Goal: Information Seeking & Learning: Learn about a topic

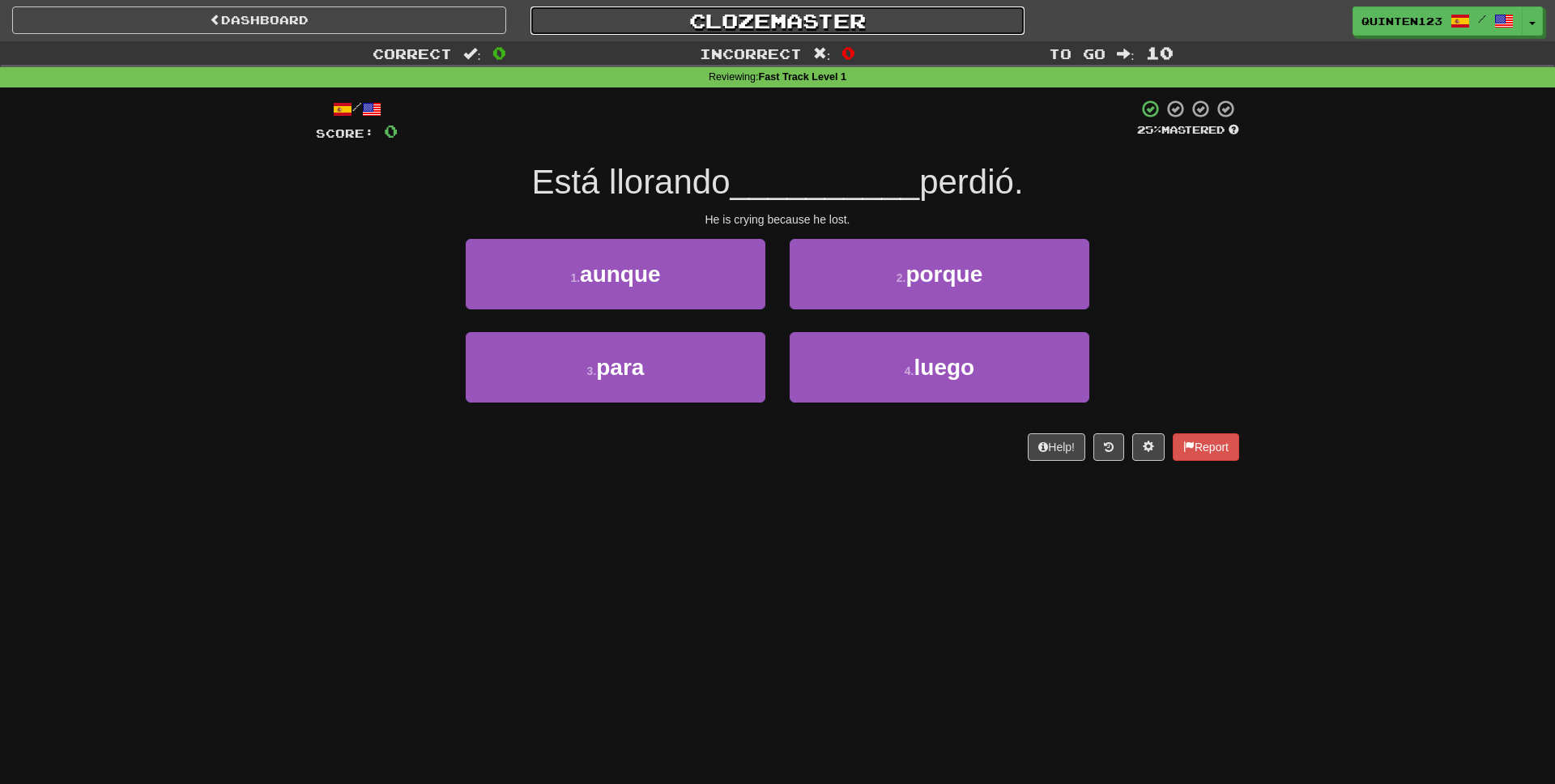
click at [733, 11] on link "Clozemaster" at bounding box center [778, 20] width 494 height 29
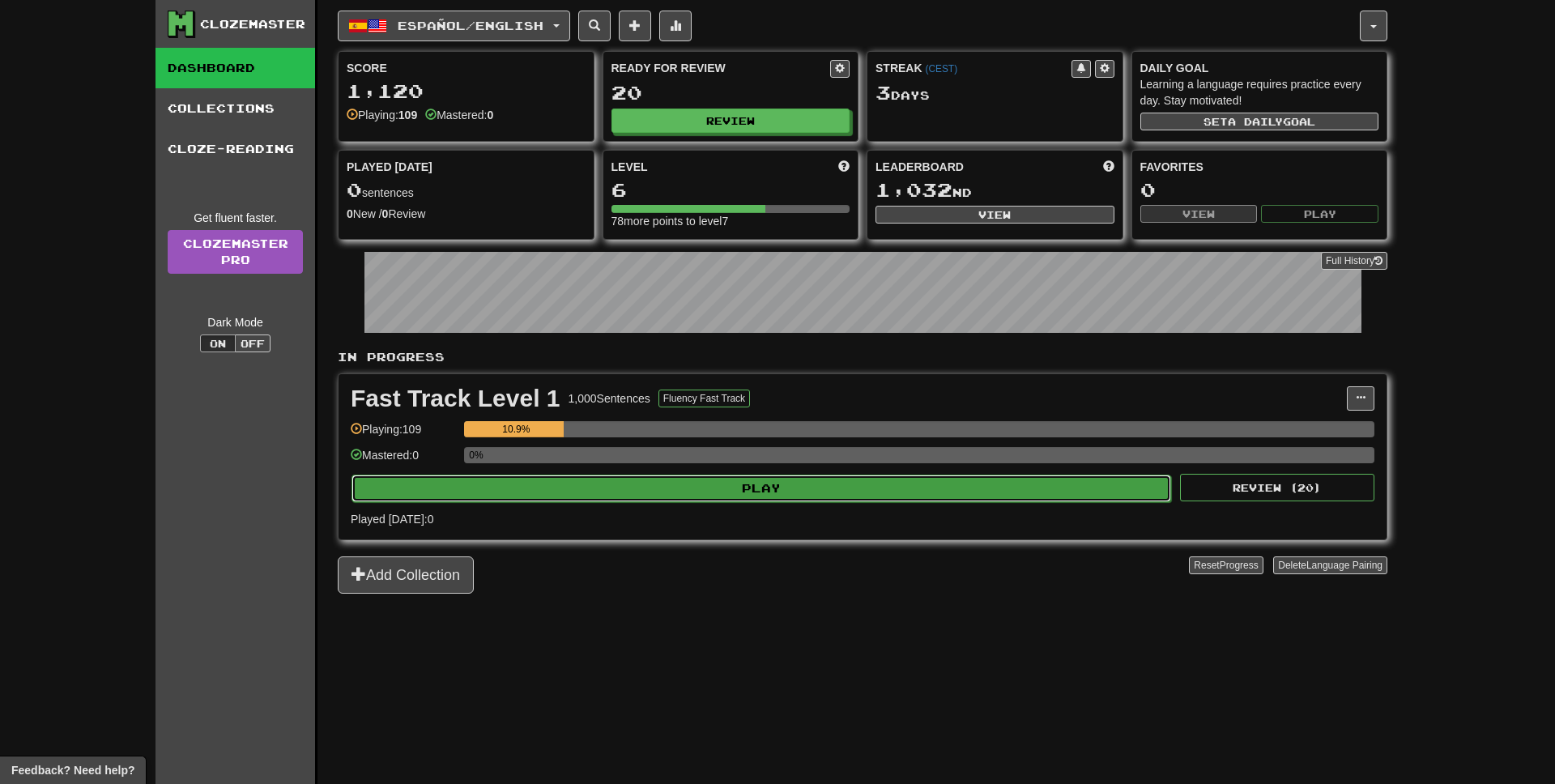
click at [795, 477] on button "Play" at bounding box center [761, 488] width 819 height 28
select select "**"
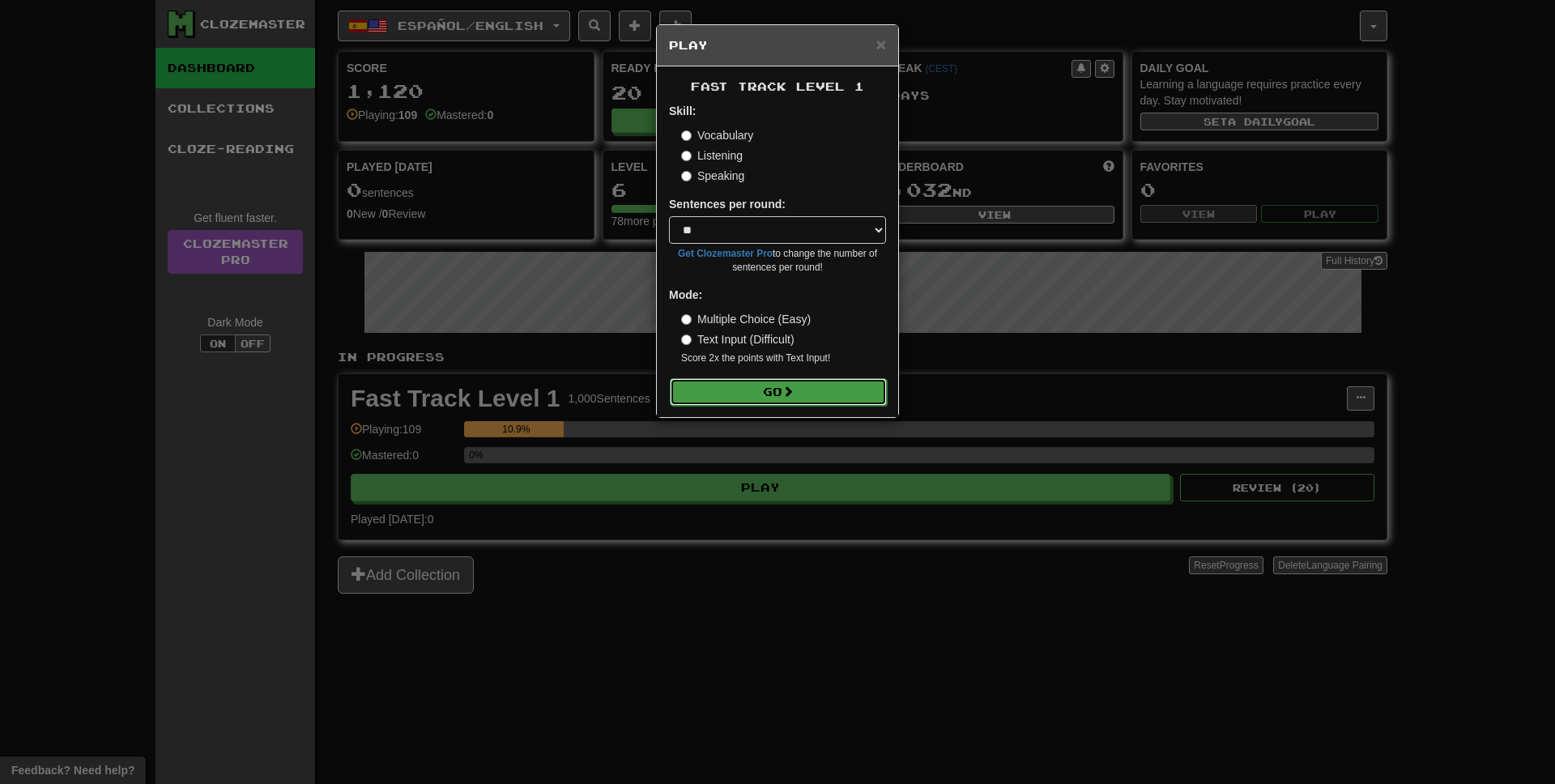
click at [786, 396] on span at bounding box center [788, 391] width 11 height 11
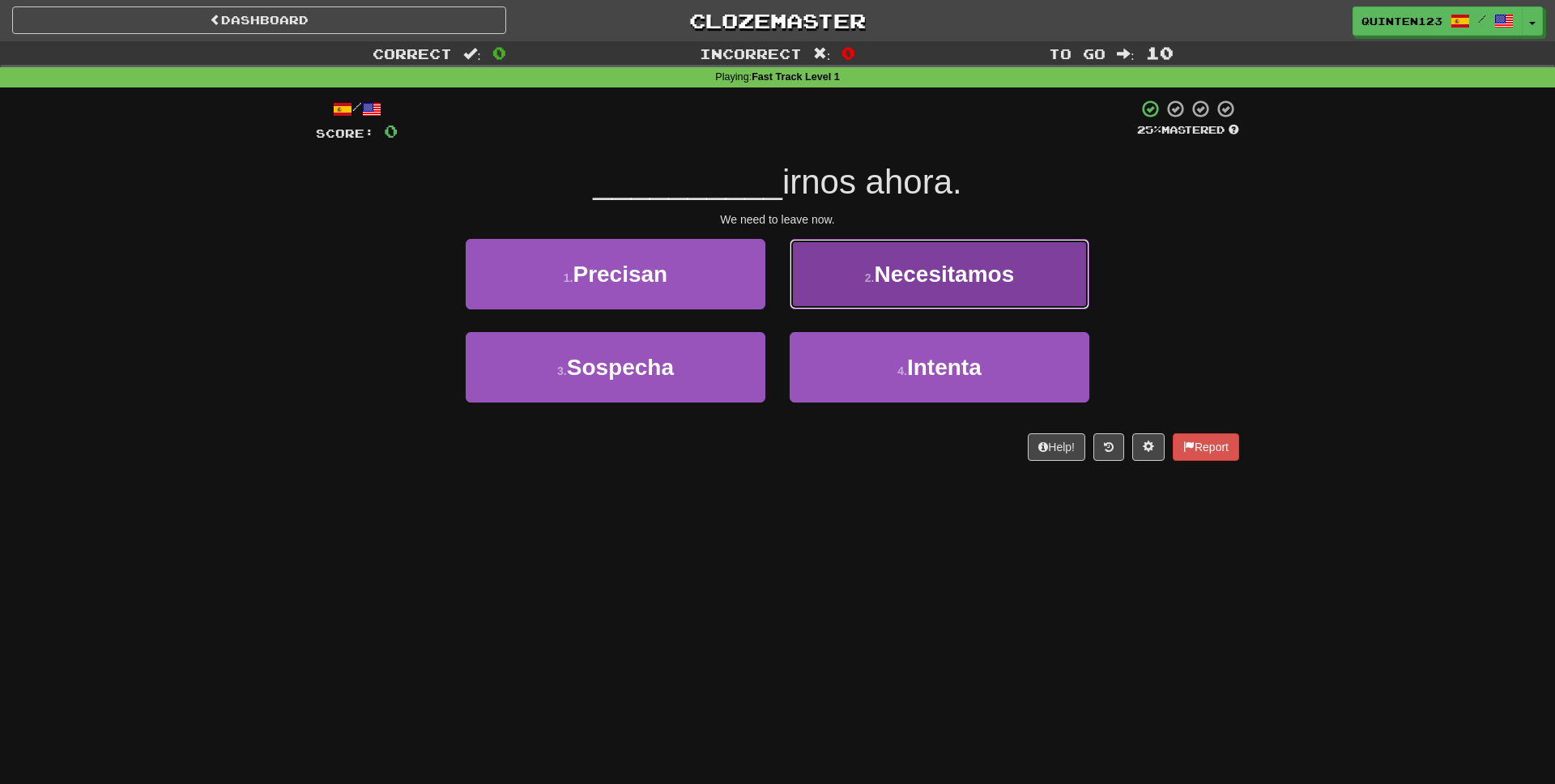
click at [916, 262] on span "Necesitamos" at bounding box center [943, 274] width 140 height 25
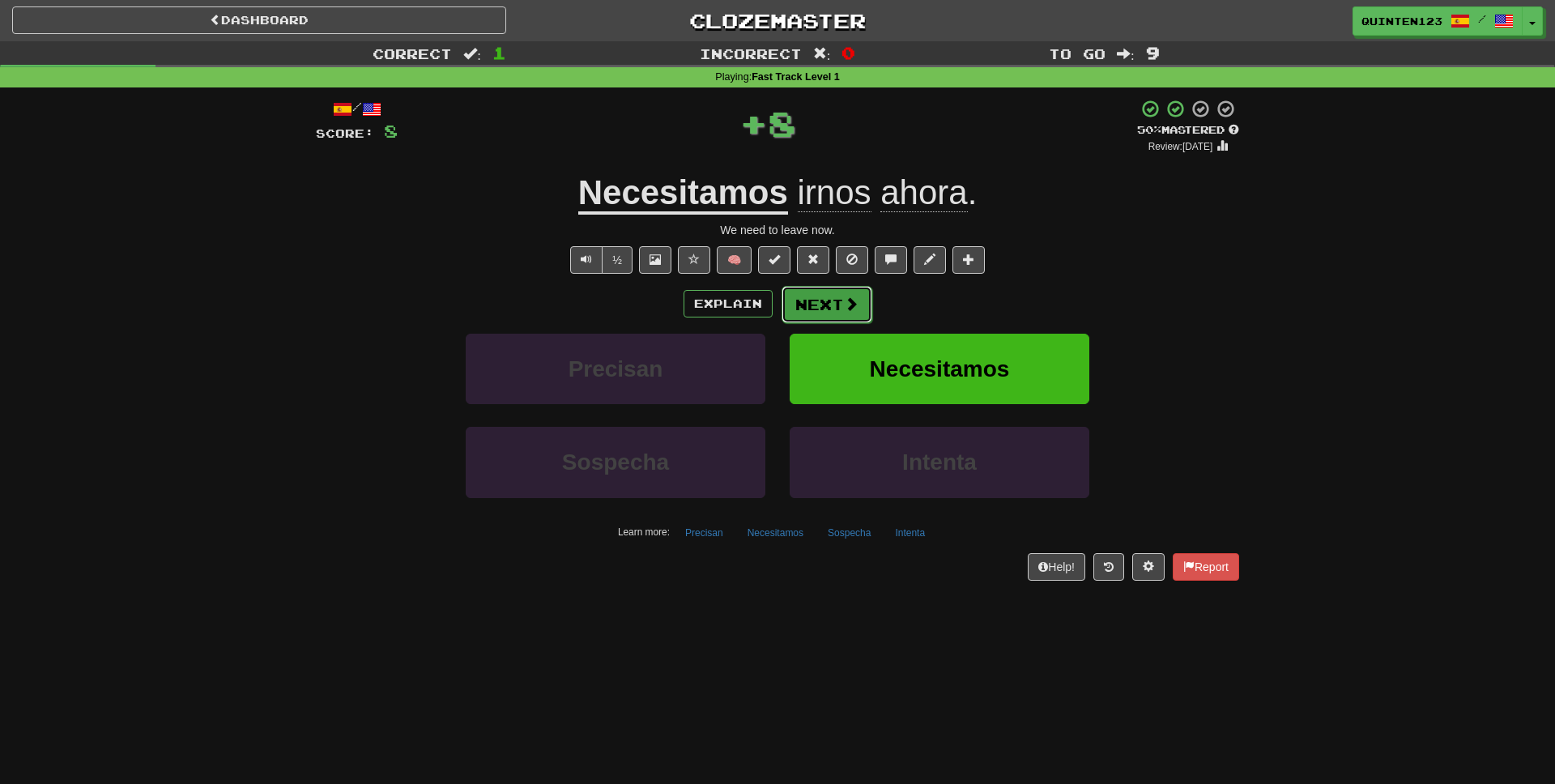
click at [836, 314] on button "Next" at bounding box center [827, 305] width 91 height 38
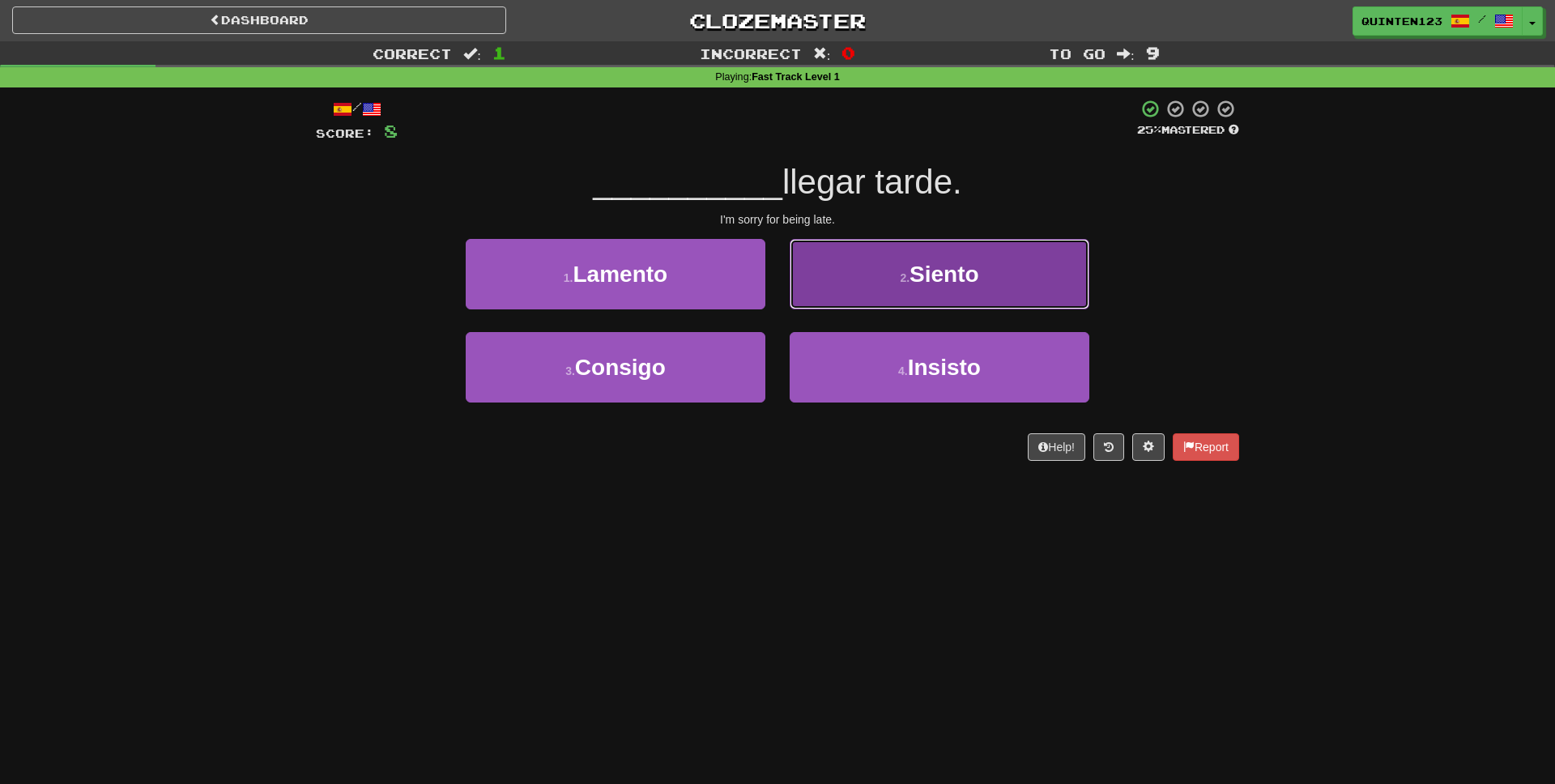
click at [913, 276] on span "Siento" at bounding box center [943, 274] width 69 height 25
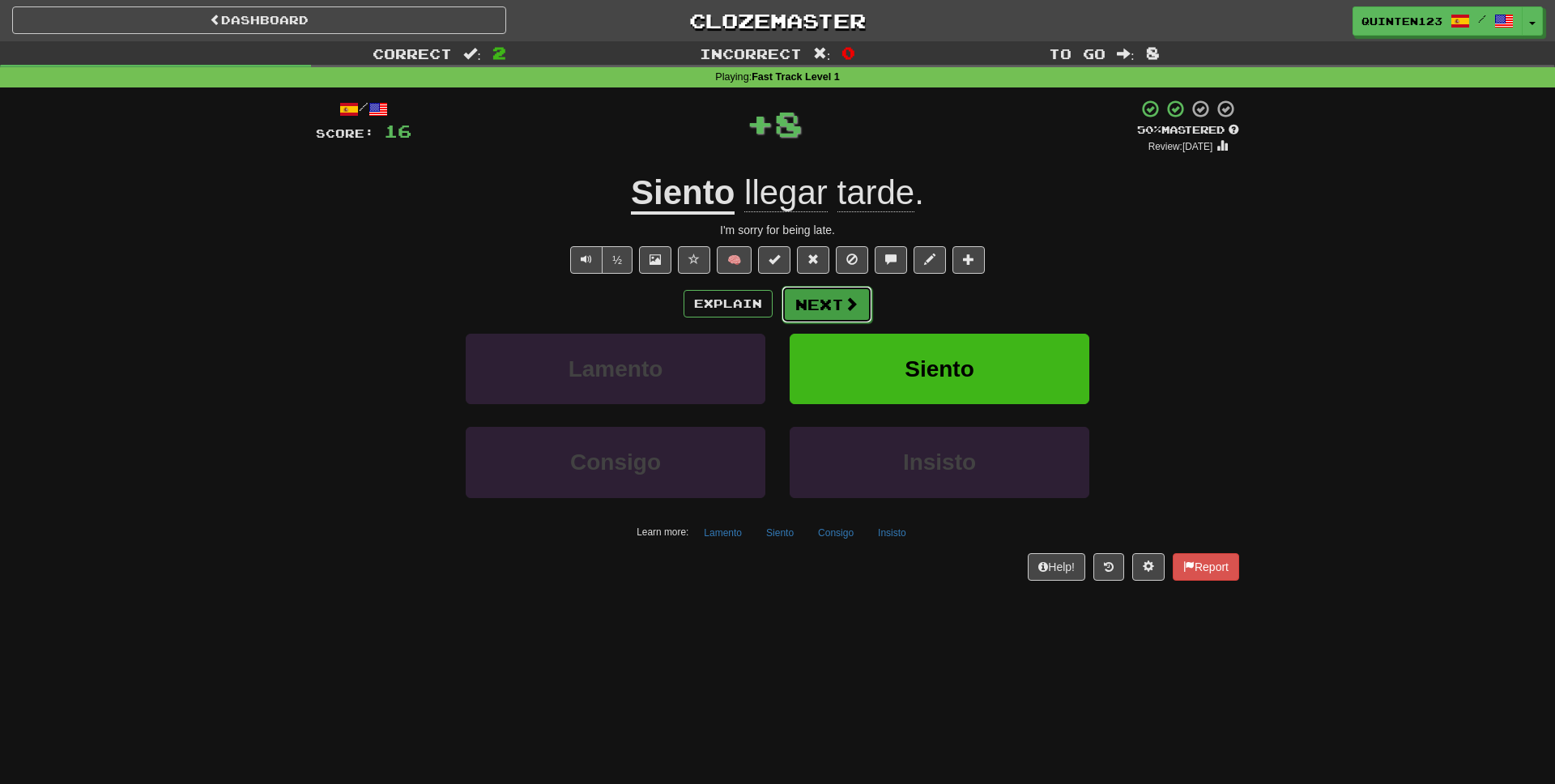
click at [799, 310] on button "Next" at bounding box center [827, 305] width 91 height 38
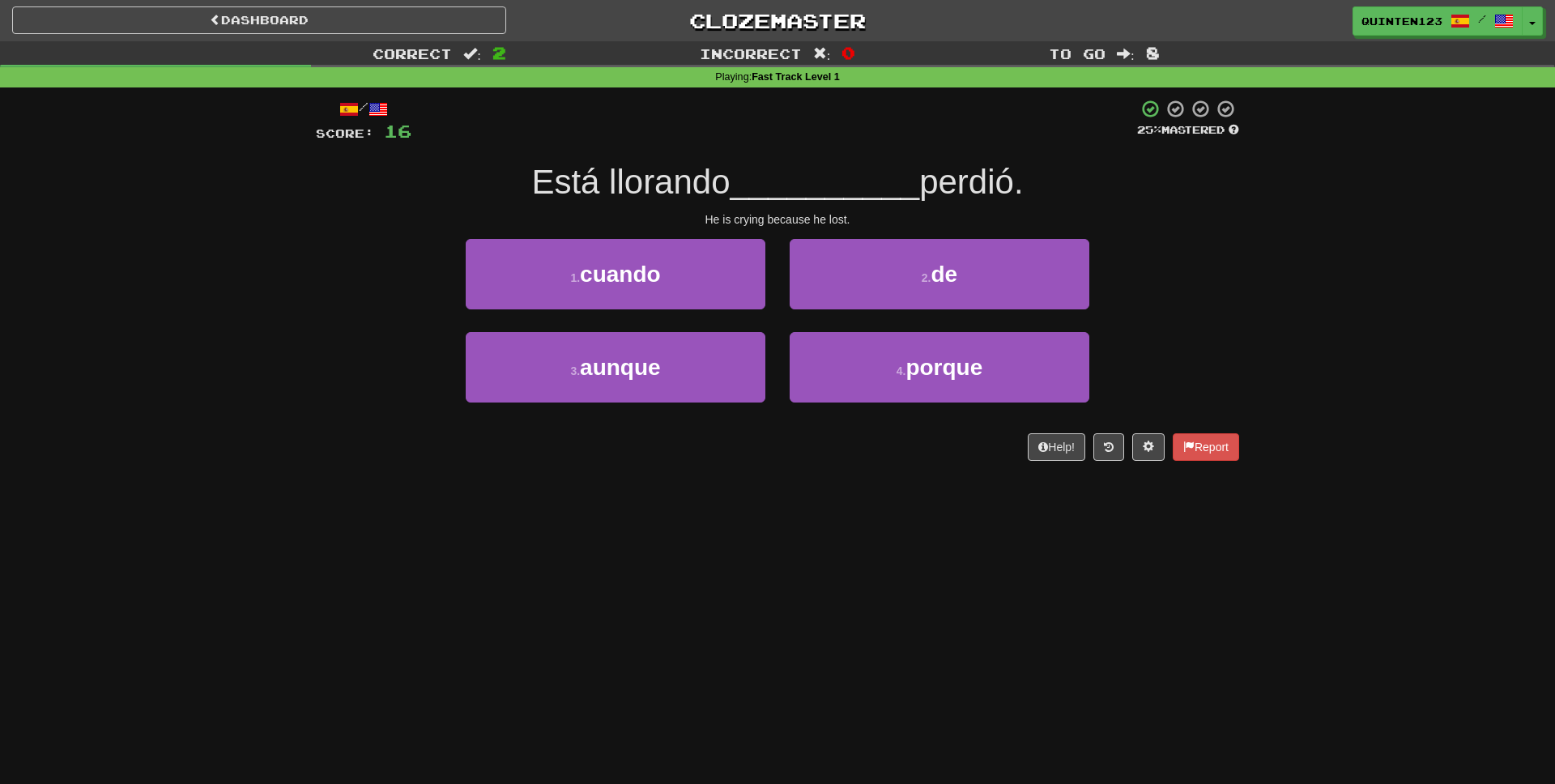
click at [962, 425] on div "/ Score: 16 25 % Mastered Está llorando __________ perdió. He is crying because…" at bounding box center [777, 280] width 923 height 362
click at [964, 404] on div "4 . porque" at bounding box center [939, 379] width 324 height 93
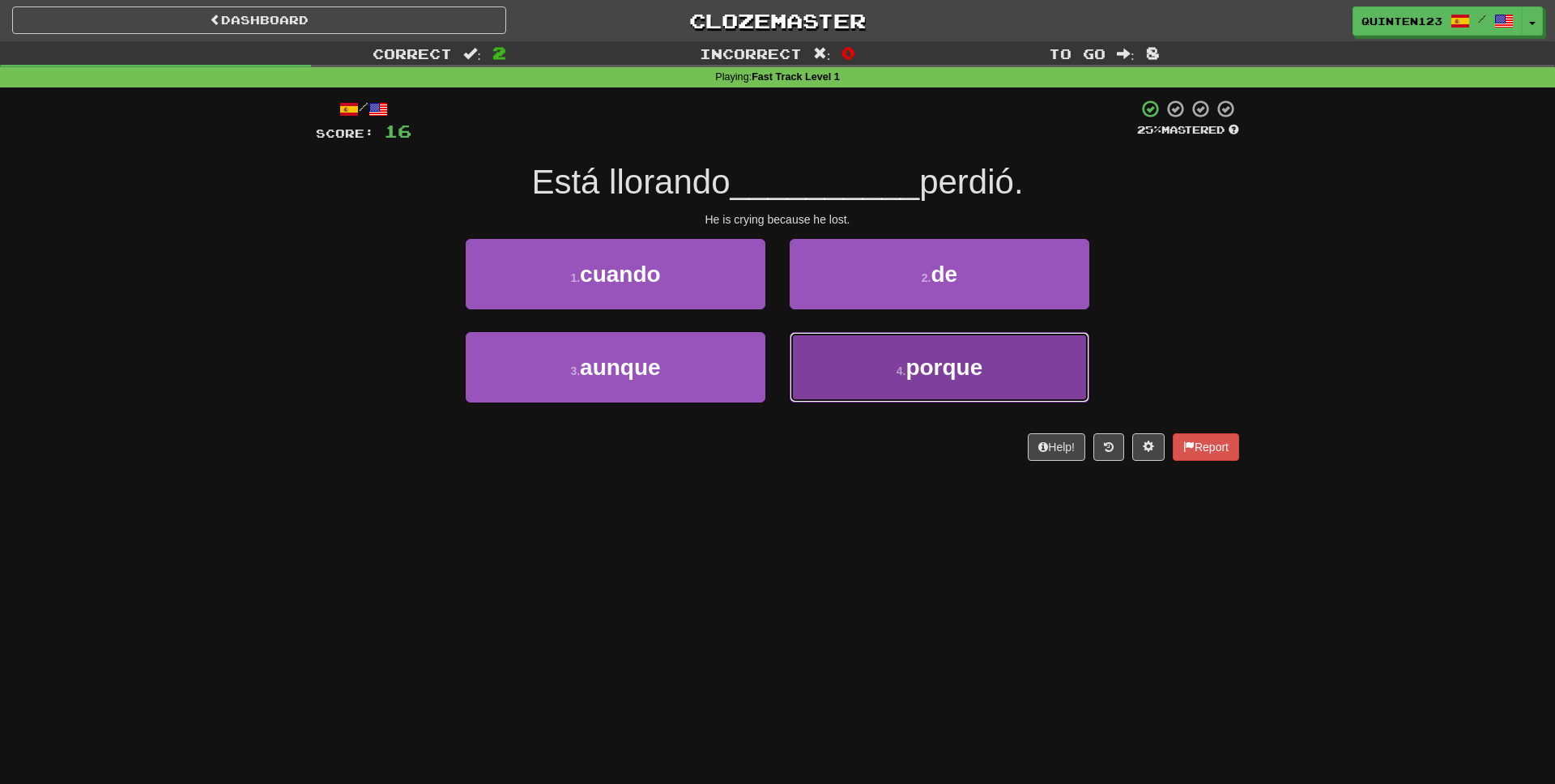
click at [975, 391] on button "4 . porque" at bounding box center [939, 367] width 299 height 70
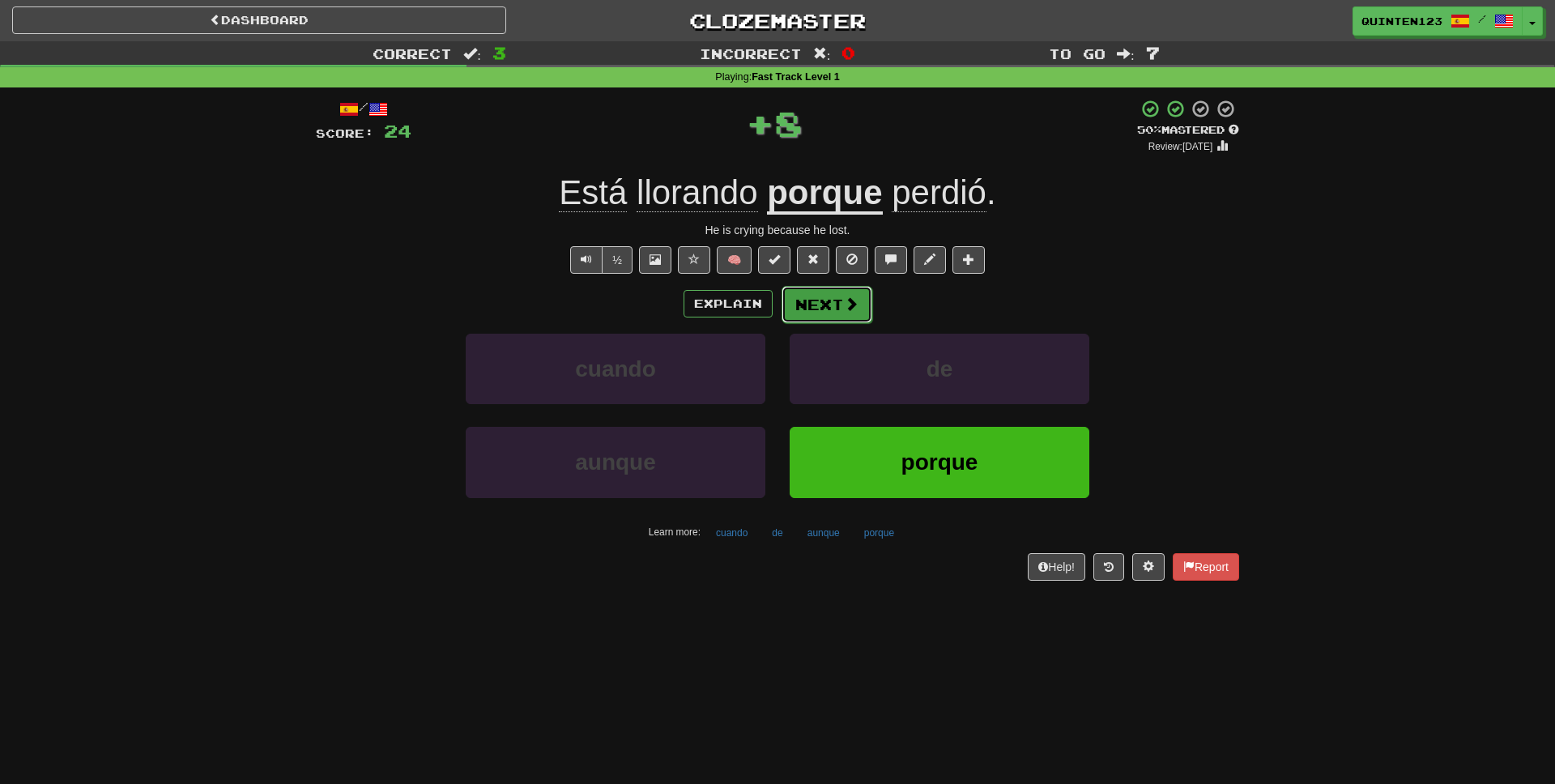
click at [859, 316] on button "Next" at bounding box center [827, 305] width 91 height 38
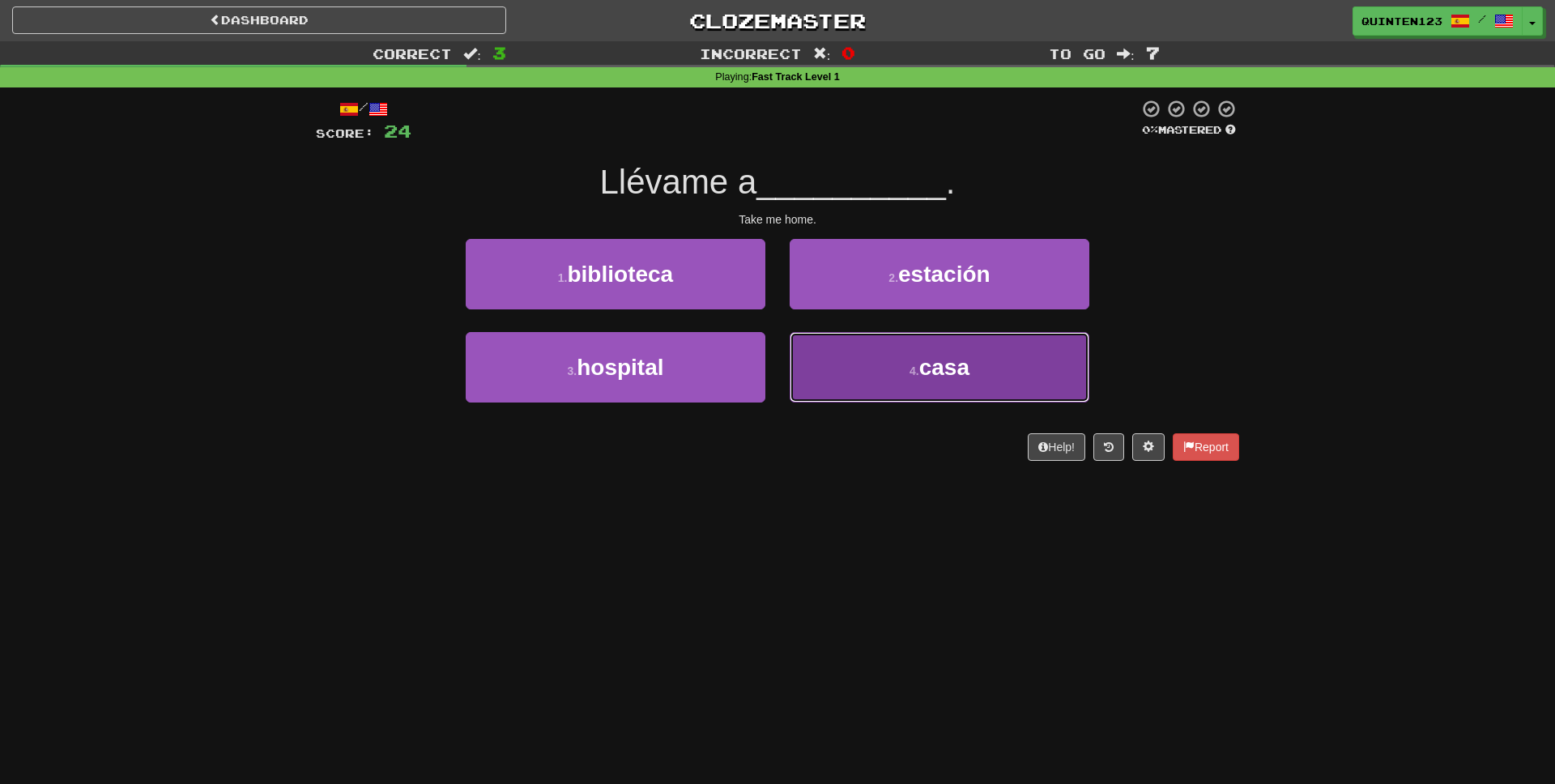
click at [892, 370] on button "4 . casa" at bounding box center [939, 367] width 299 height 70
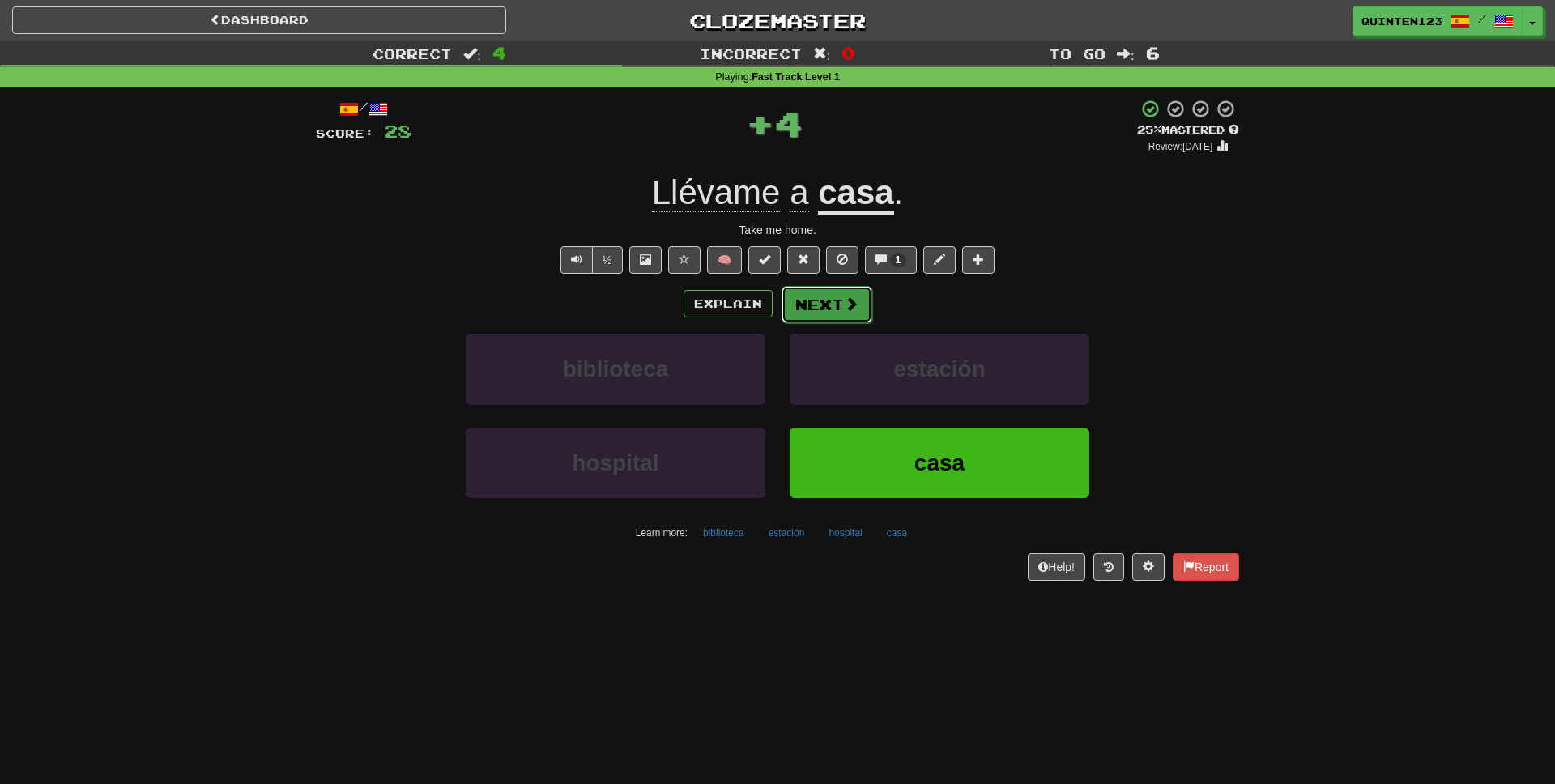
click at [847, 300] on span at bounding box center [851, 304] width 15 height 15
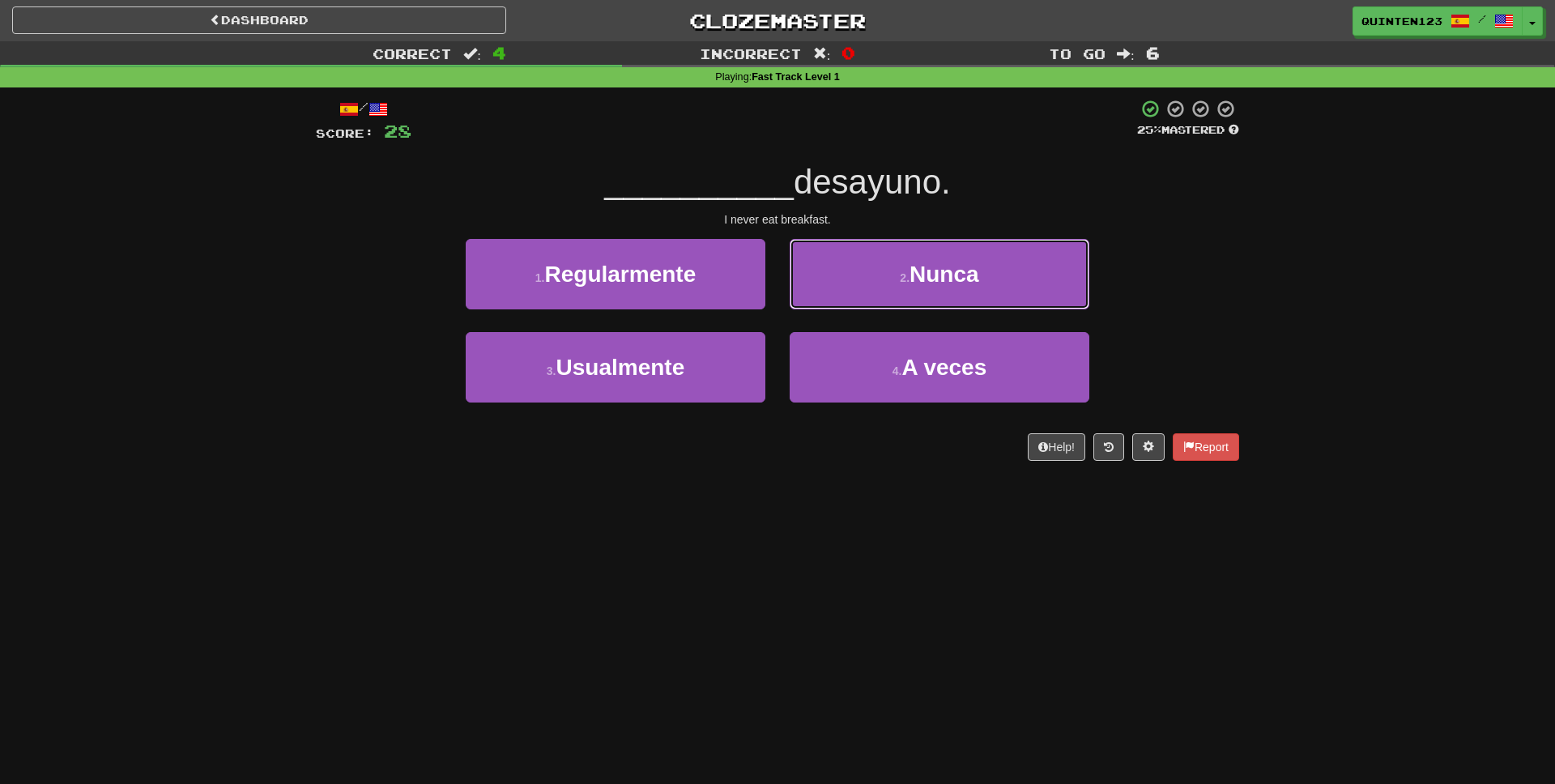
click at [847, 300] on button "2 . Nunca" at bounding box center [939, 274] width 299 height 70
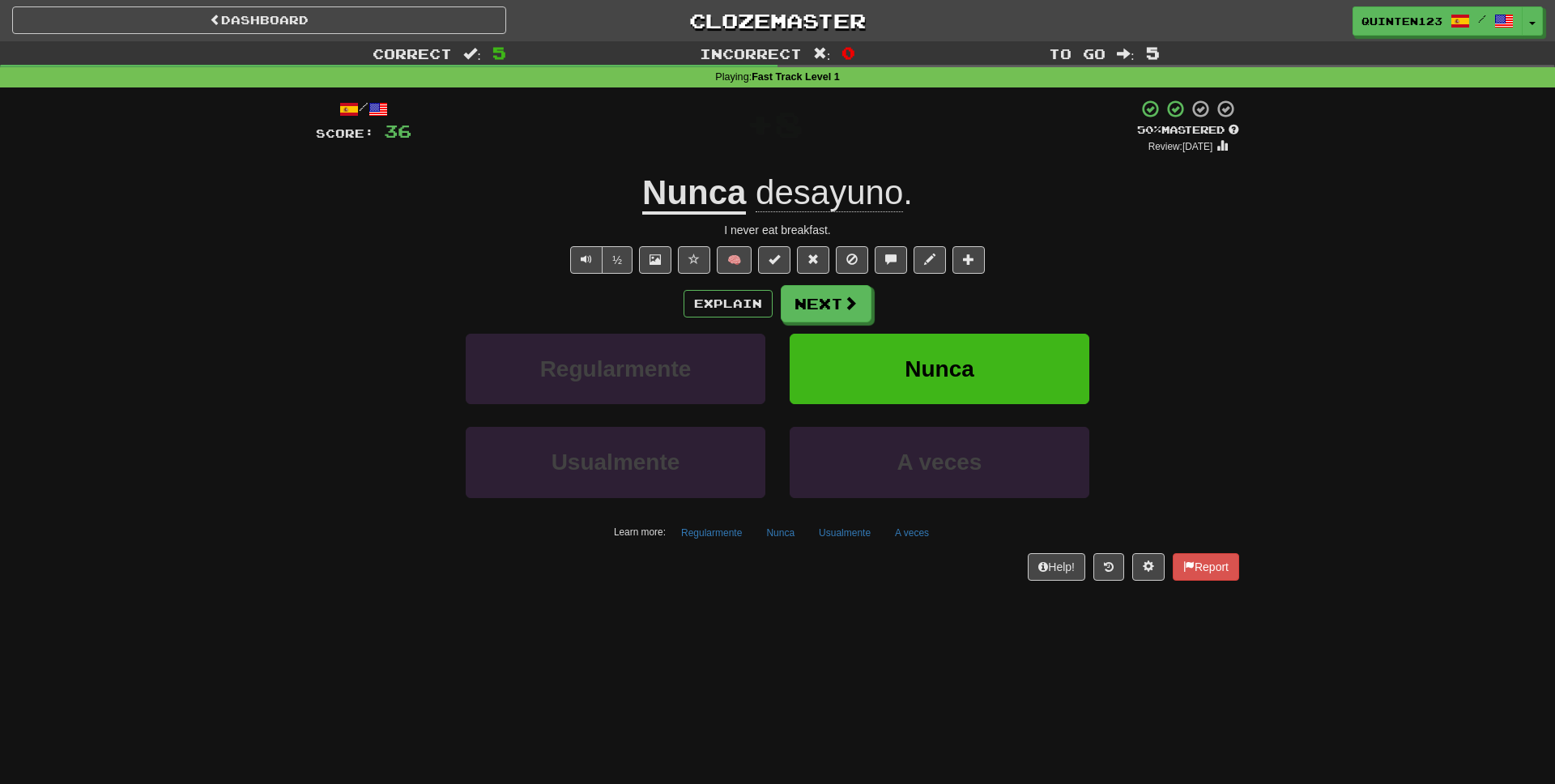
click at [715, 199] on u "Nunca" at bounding box center [693, 194] width 104 height 42
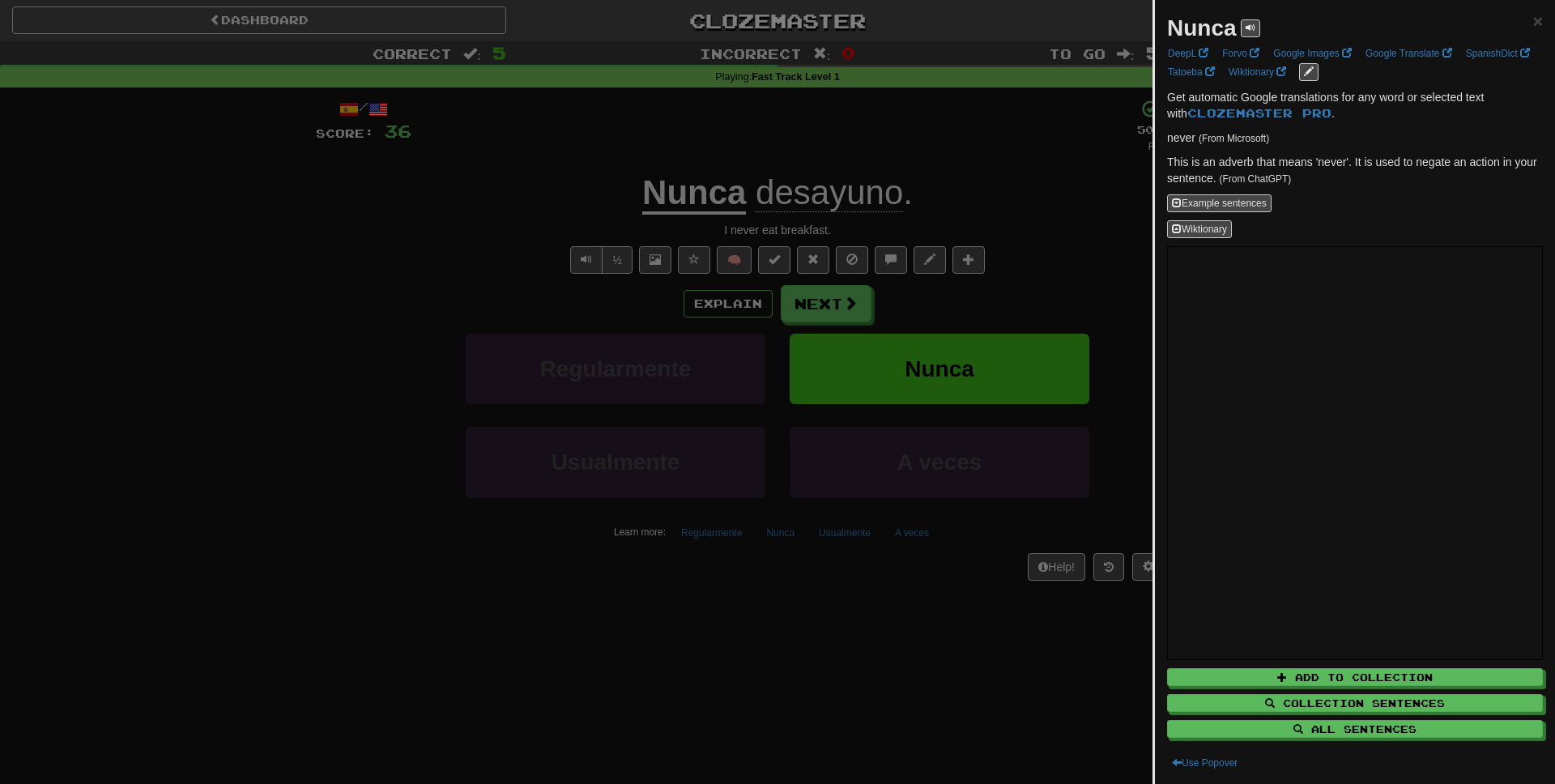
click at [977, 255] on div at bounding box center [778, 392] width 1555 height 784
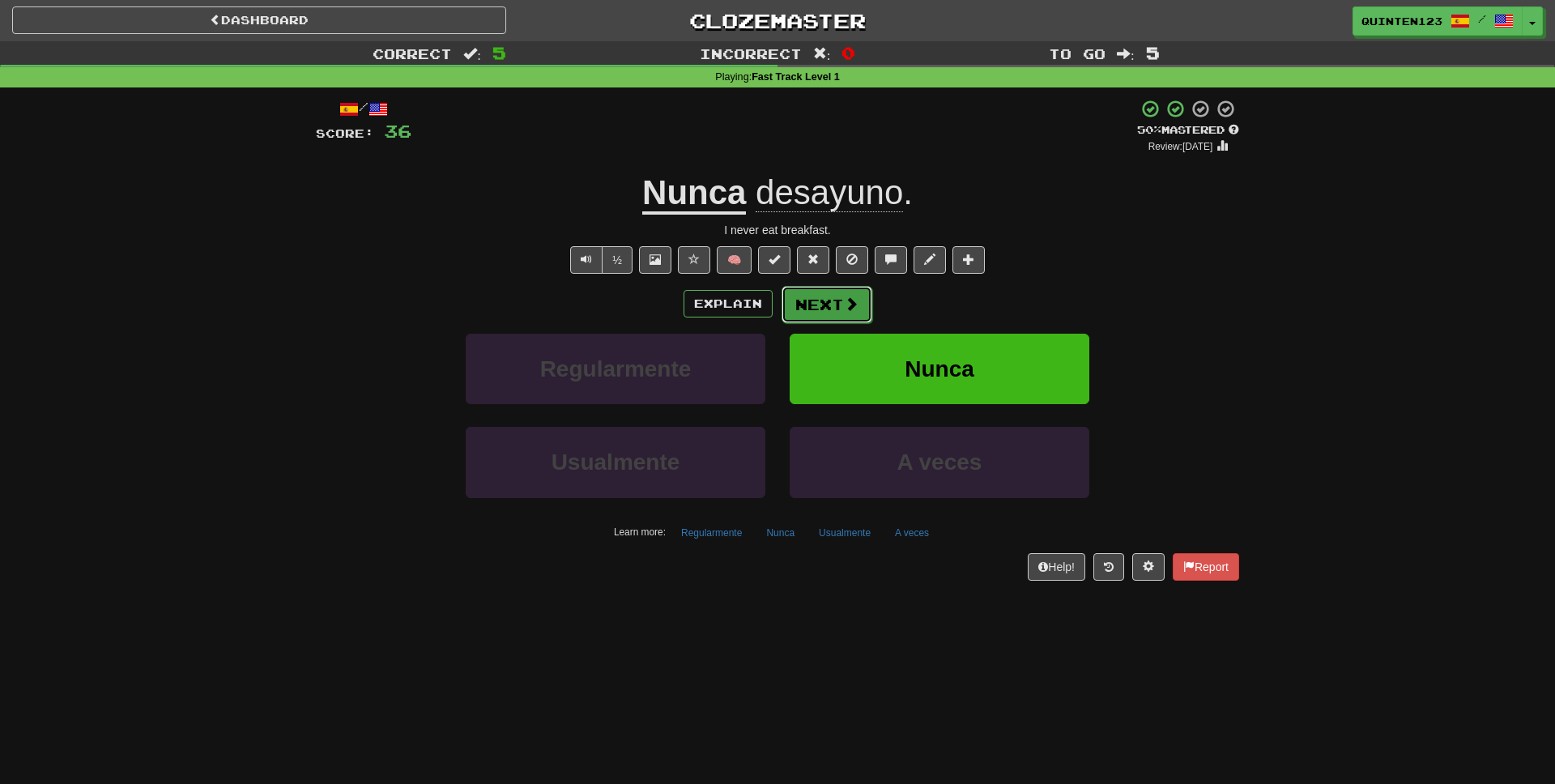
click at [835, 307] on button "Next" at bounding box center [827, 305] width 91 height 38
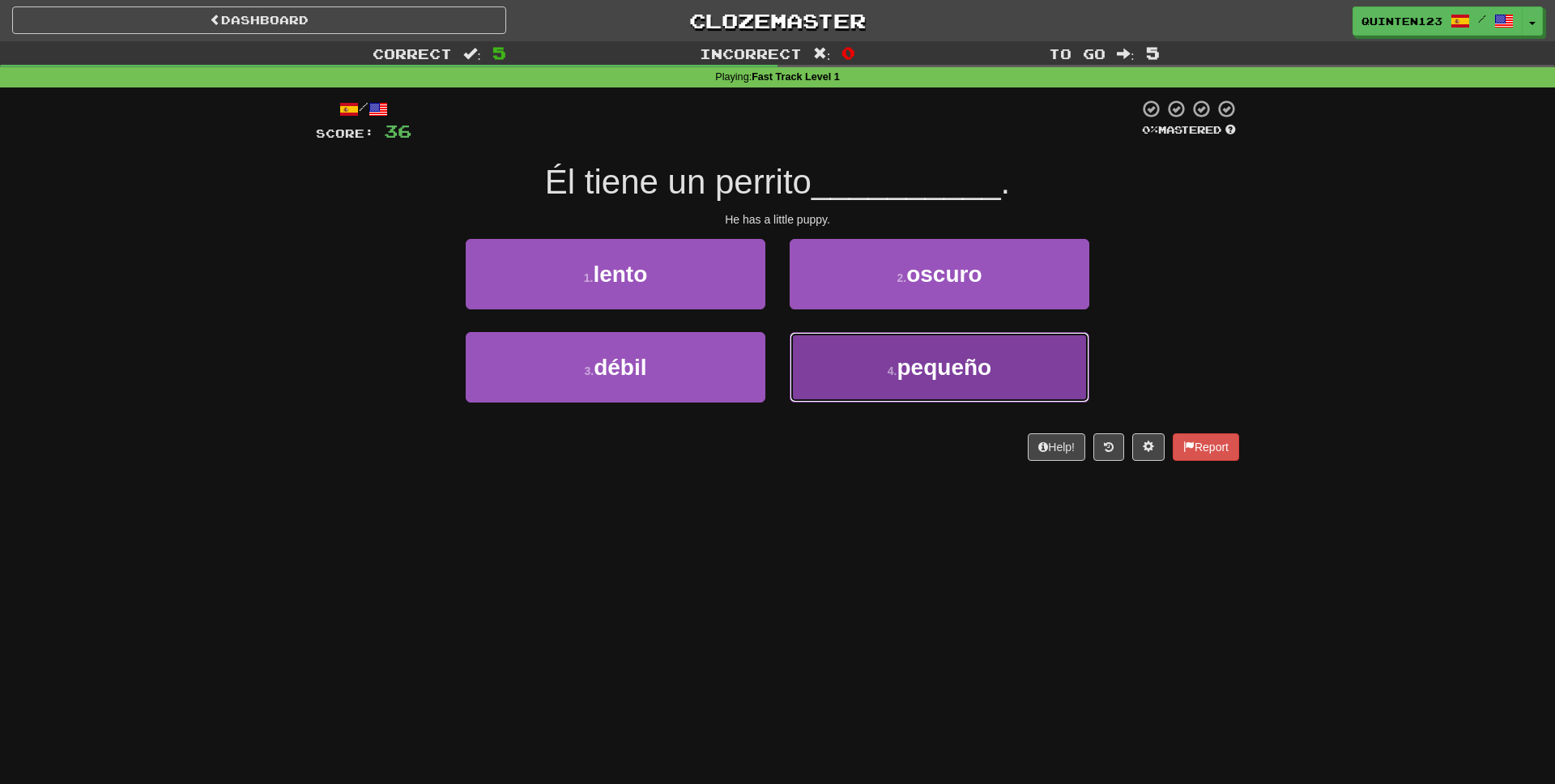
click at [1028, 369] on button "4 . pequeño" at bounding box center [939, 367] width 299 height 70
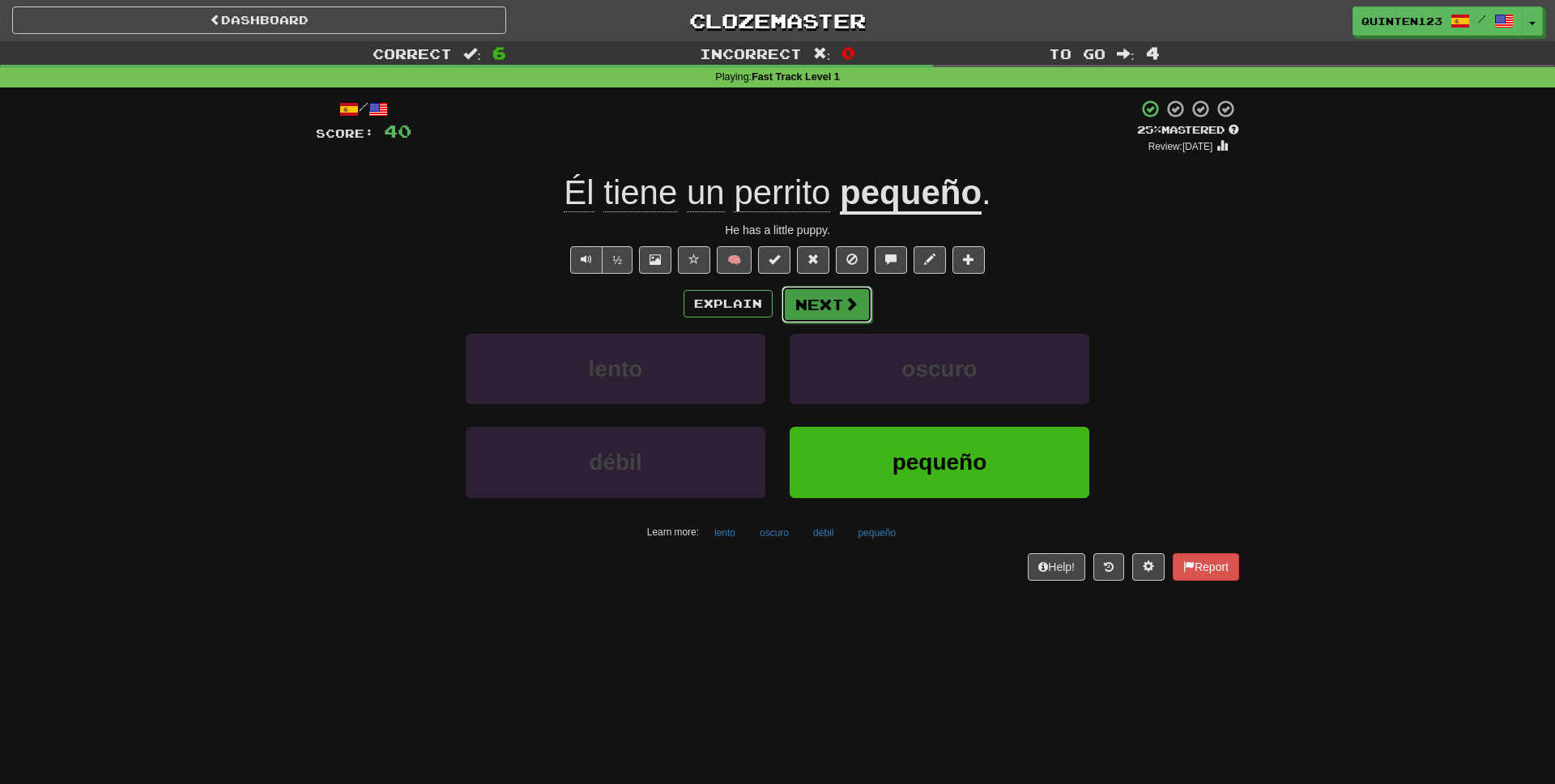
click at [867, 319] on button "Next" at bounding box center [827, 305] width 91 height 38
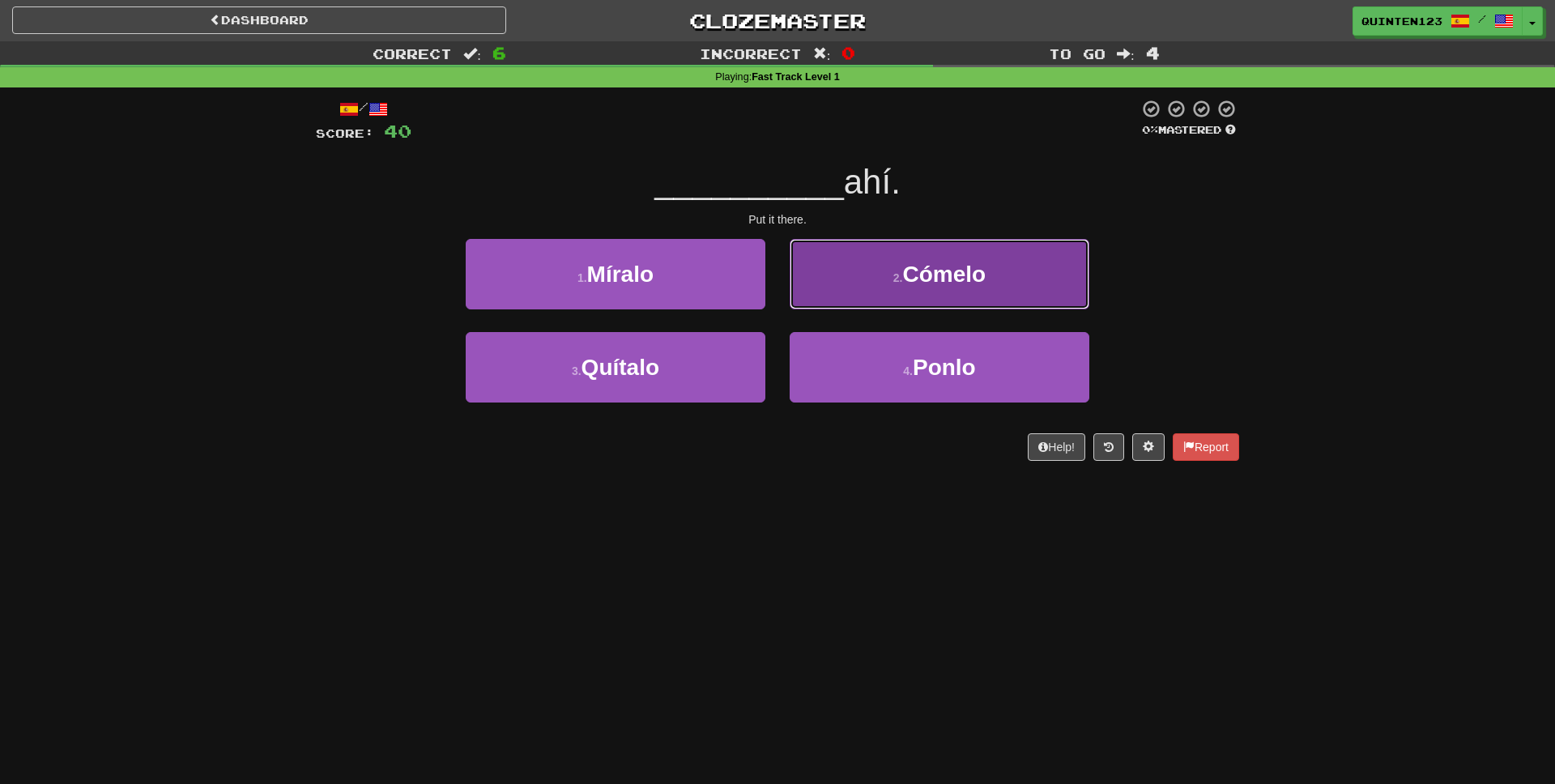
click at [867, 253] on button "2 . Cómelo" at bounding box center [939, 274] width 299 height 70
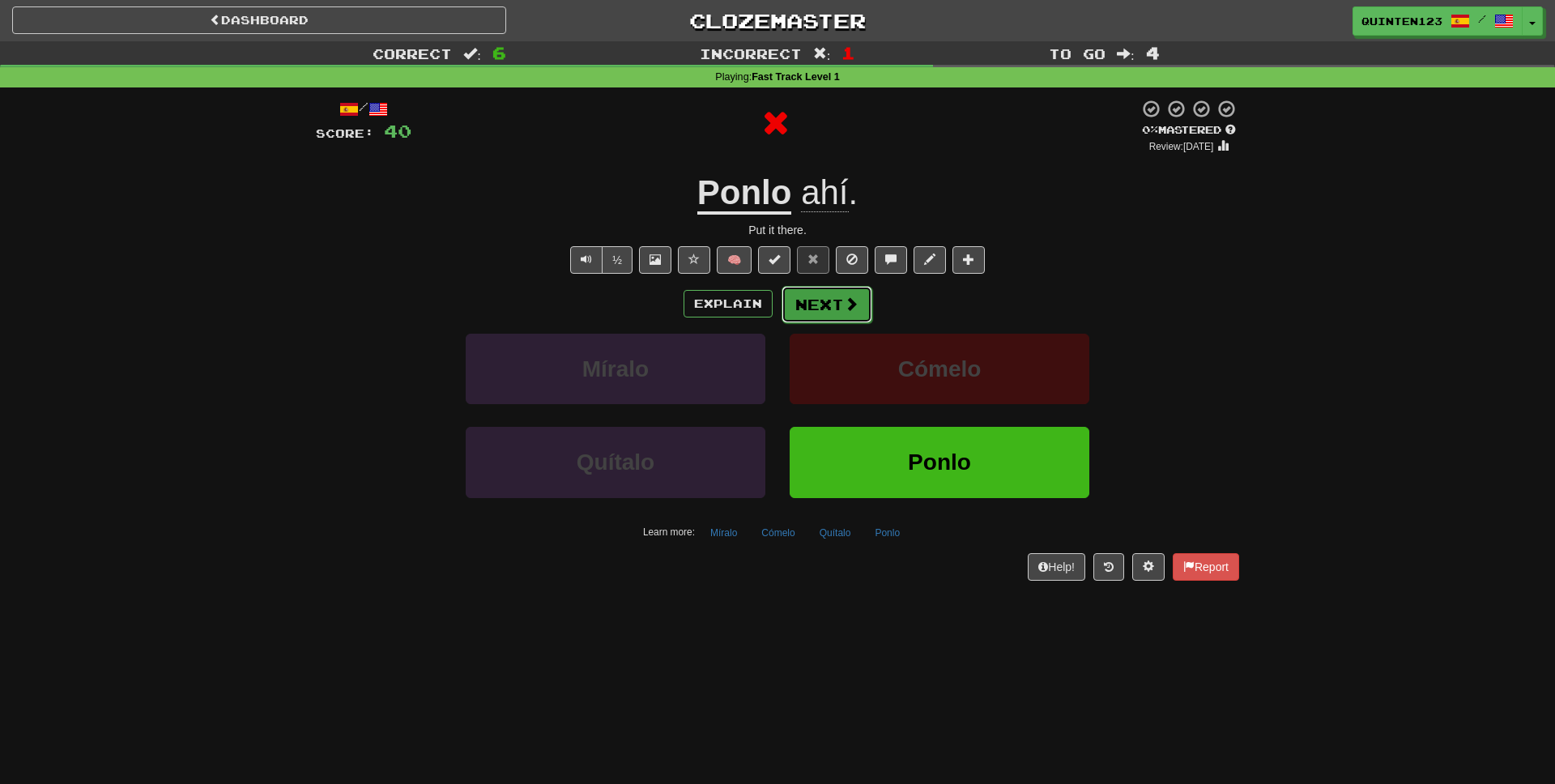
click at [849, 308] on span at bounding box center [851, 304] width 15 height 15
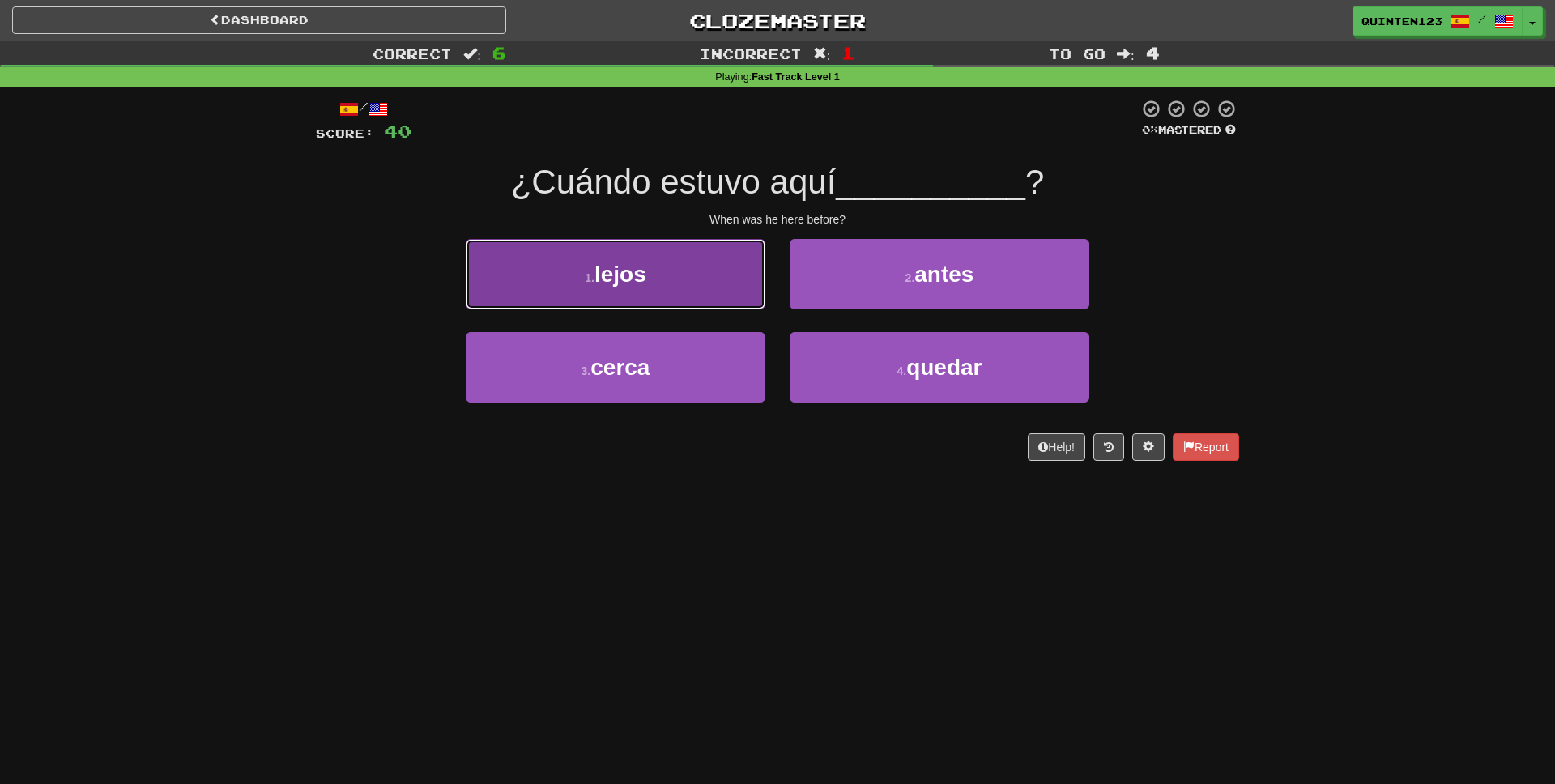
click at [605, 253] on button "1 . lejos" at bounding box center [616, 274] width 299 height 70
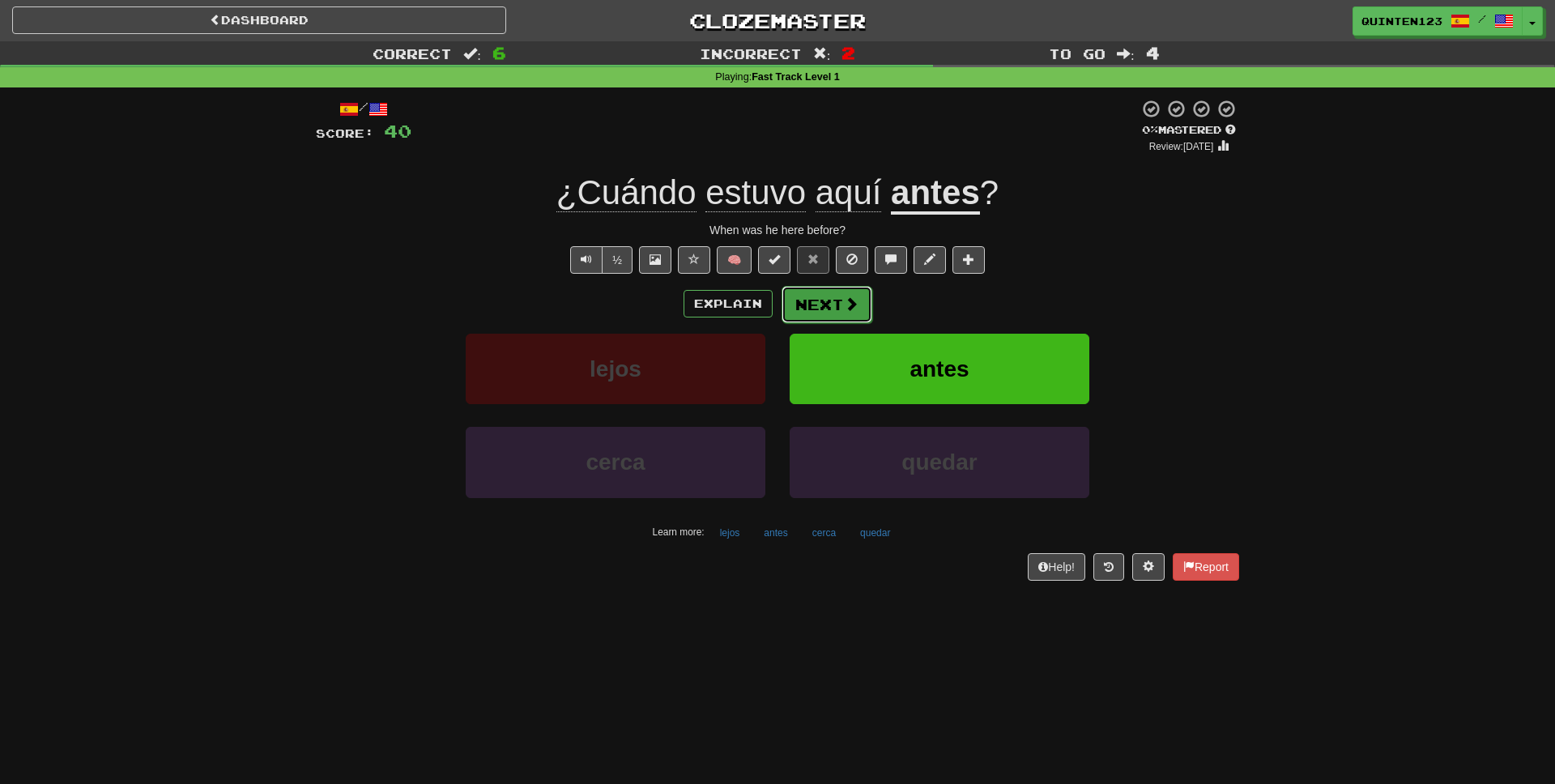
click at [856, 301] on span at bounding box center [851, 304] width 15 height 15
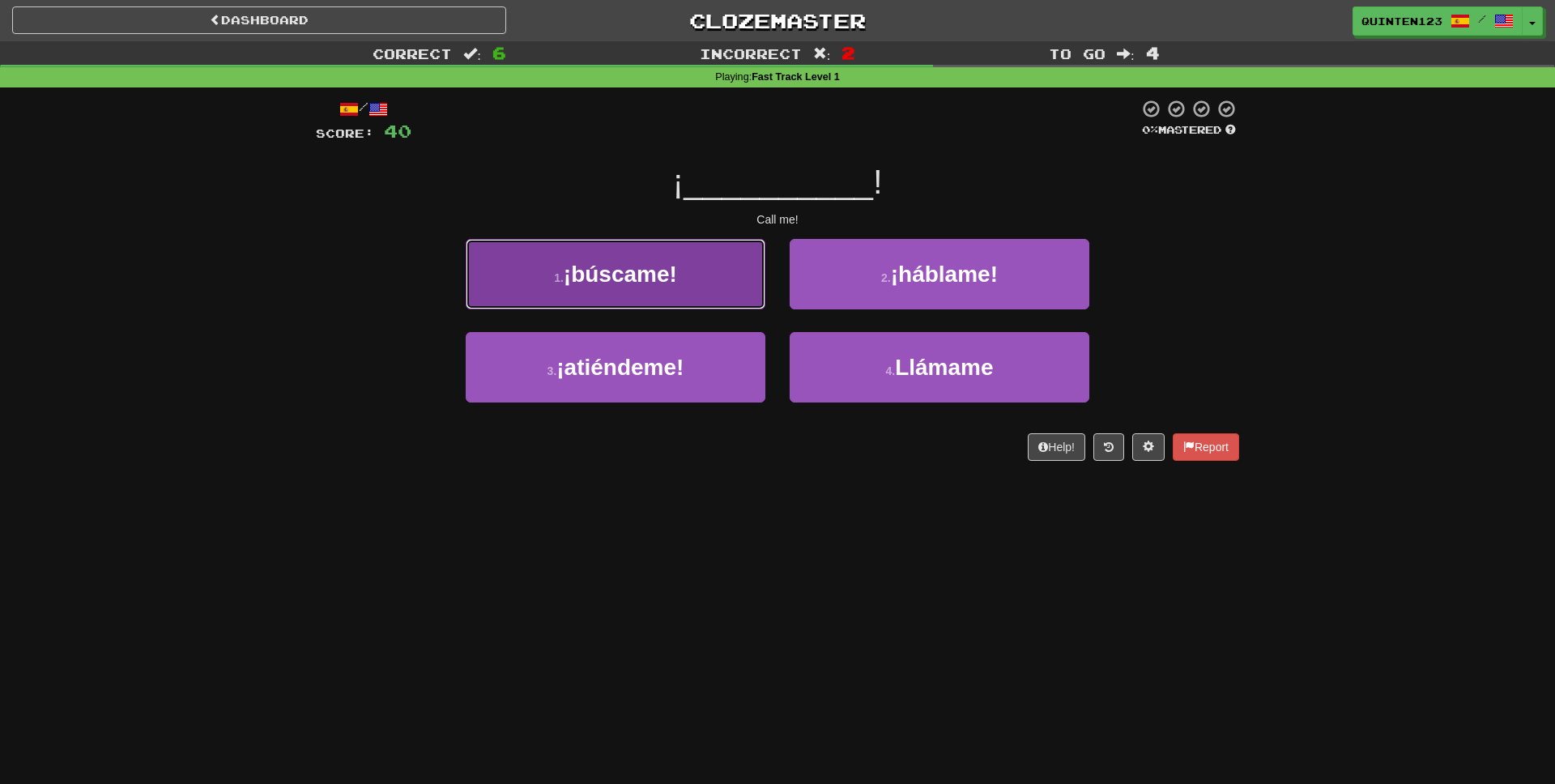
click at [657, 288] on button "1 . ¡búscame!" at bounding box center [616, 274] width 299 height 70
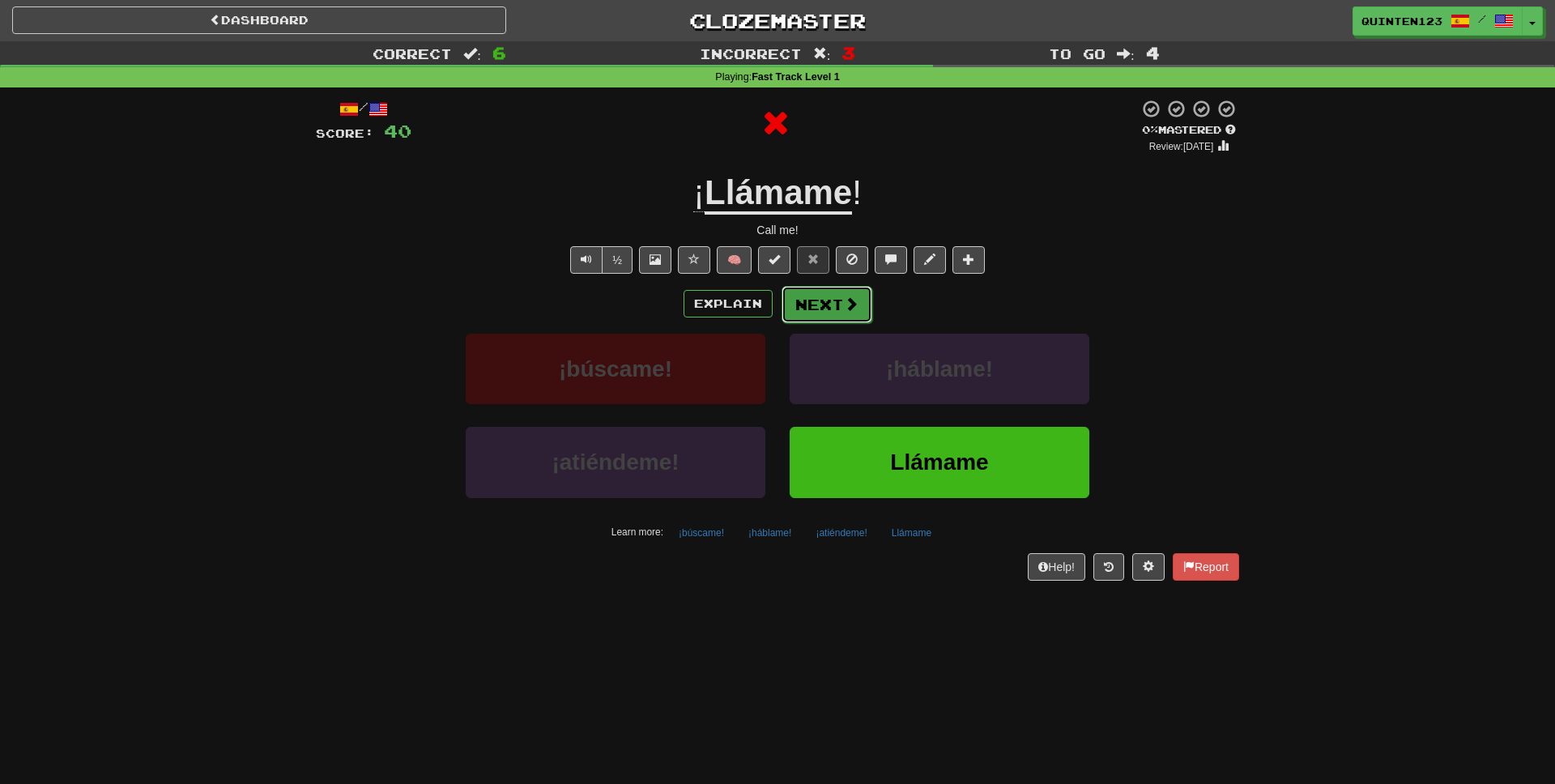
click at [844, 311] on span at bounding box center [851, 304] width 15 height 15
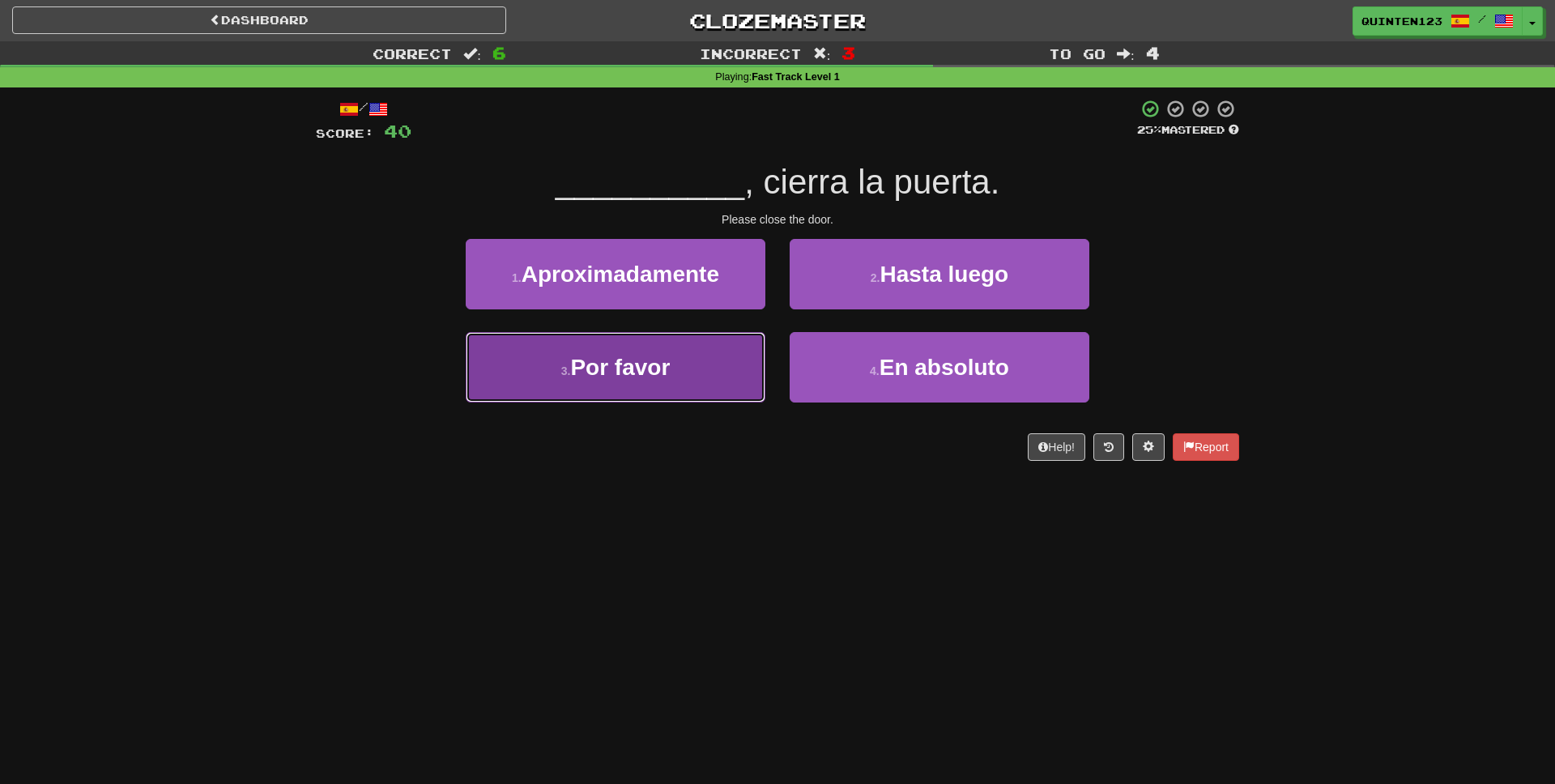
click at [716, 366] on button "3 . Por favor" at bounding box center [616, 367] width 299 height 70
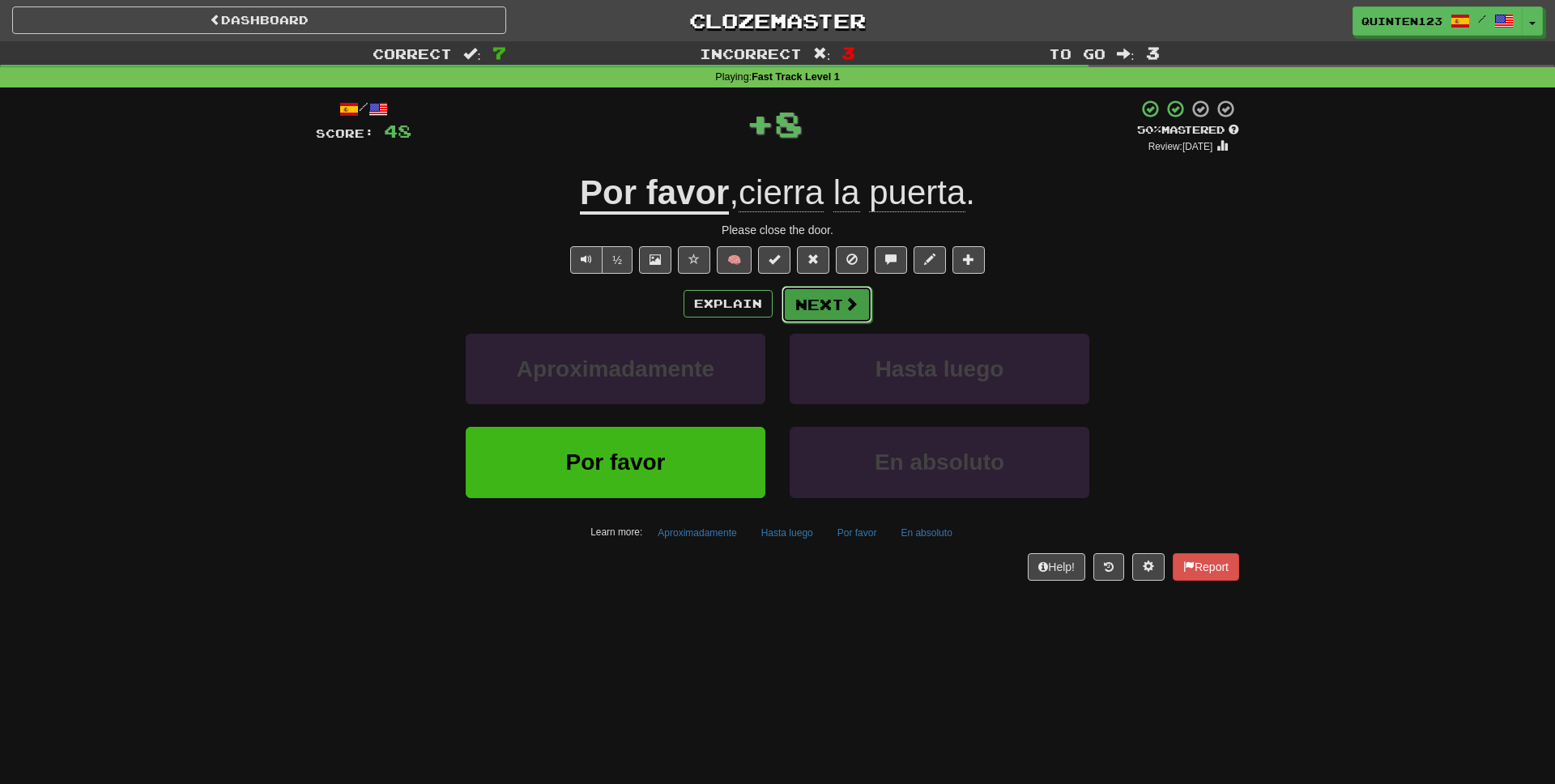
click at [827, 317] on button "Next" at bounding box center [827, 305] width 91 height 38
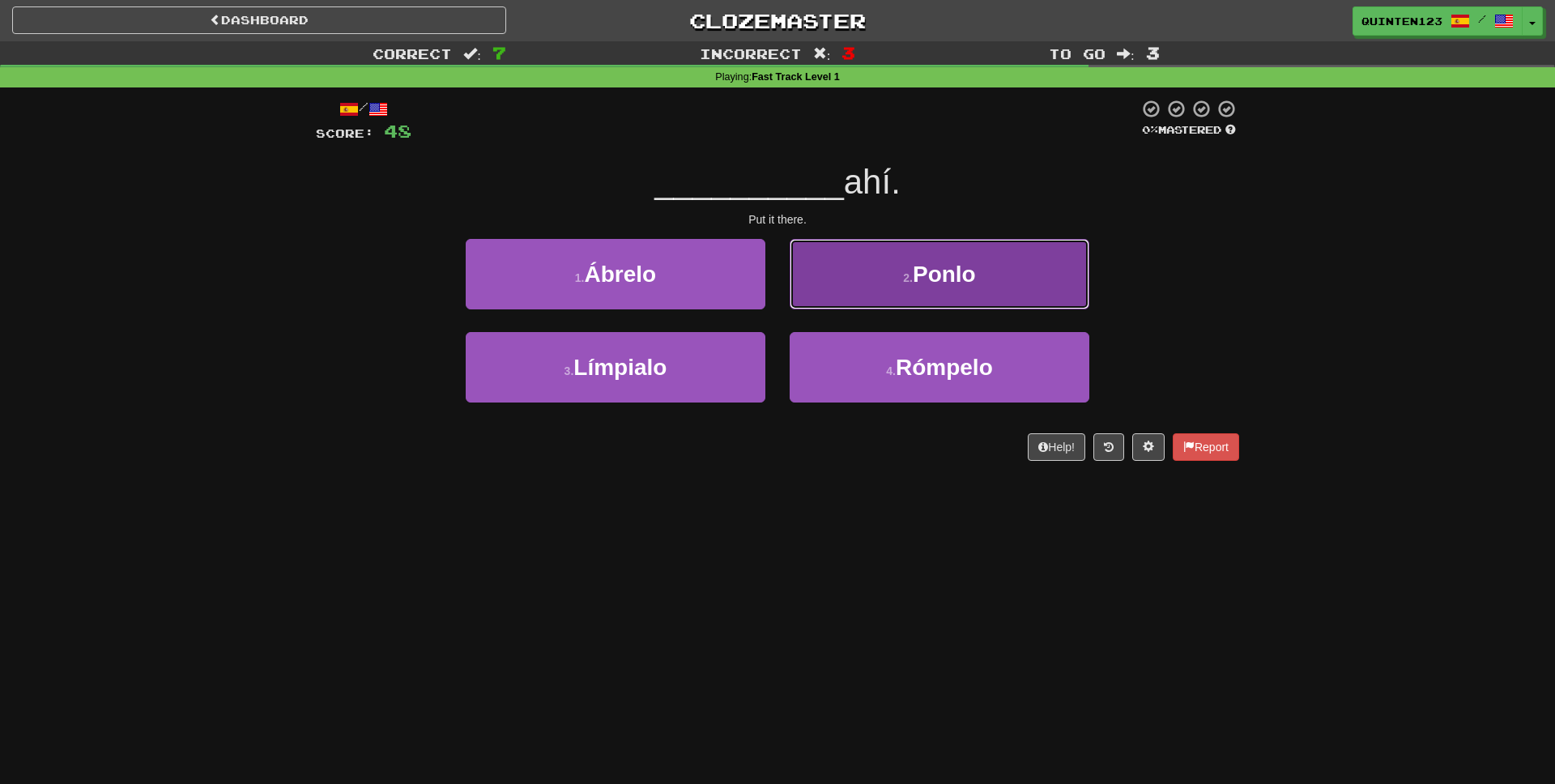
click at [863, 292] on button "2 . Ponlo" at bounding box center [939, 274] width 299 height 70
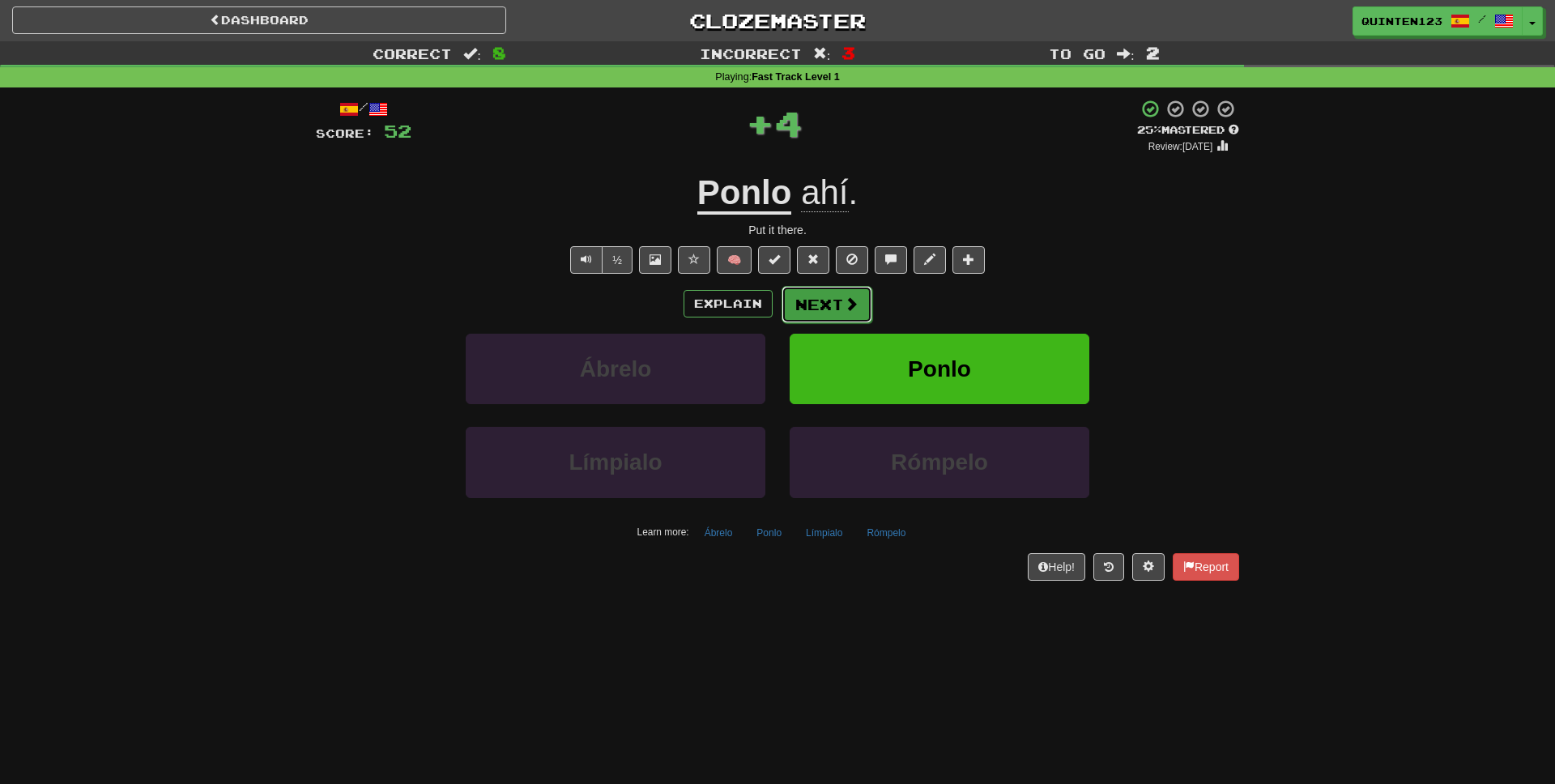
click at [827, 311] on button "Next" at bounding box center [827, 305] width 91 height 38
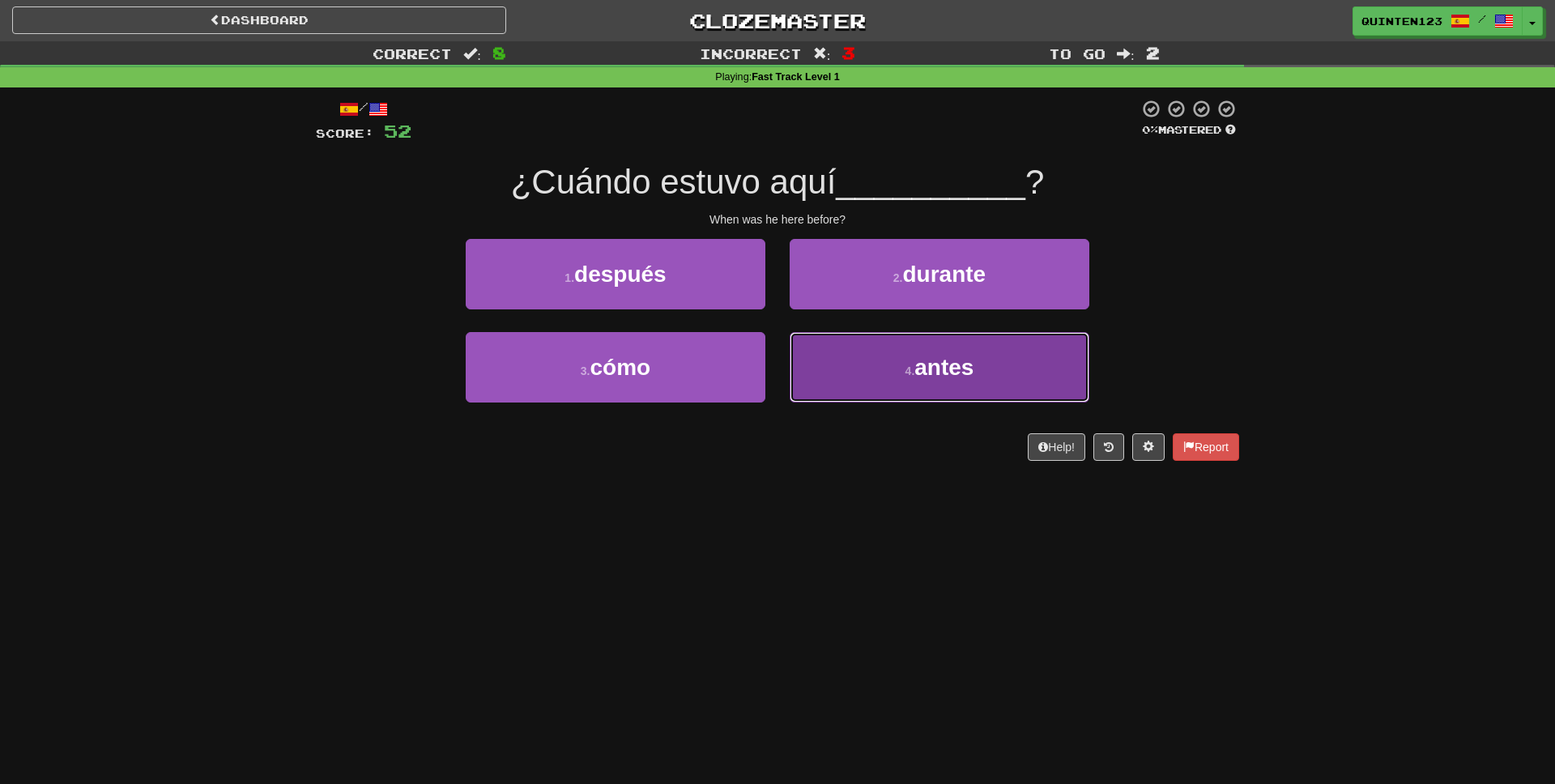
click at [943, 389] on button "4 . antes" at bounding box center [939, 367] width 299 height 70
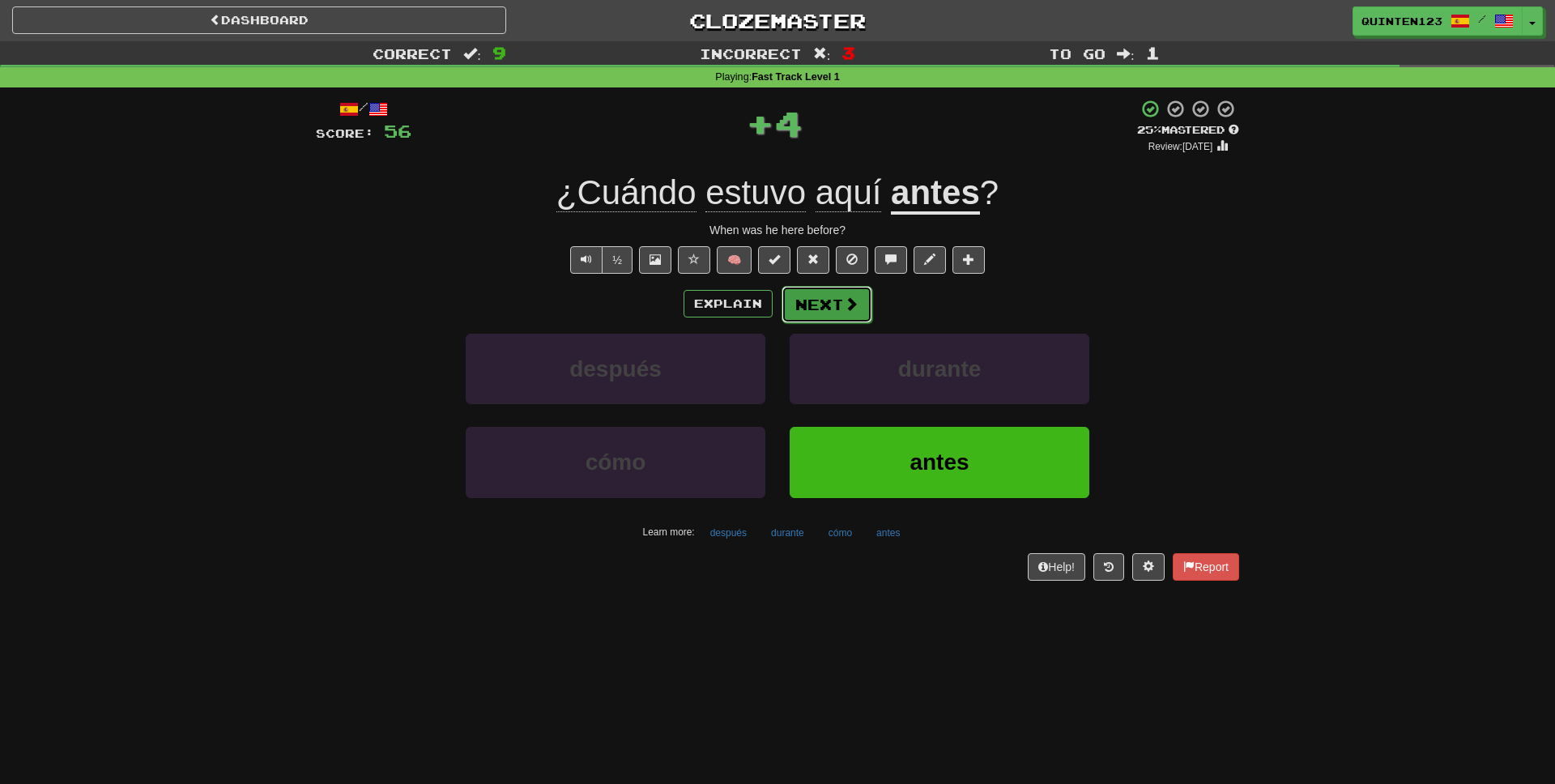
click at [849, 313] on button "Next" at bounding box center [827, 305] width 91 height 38
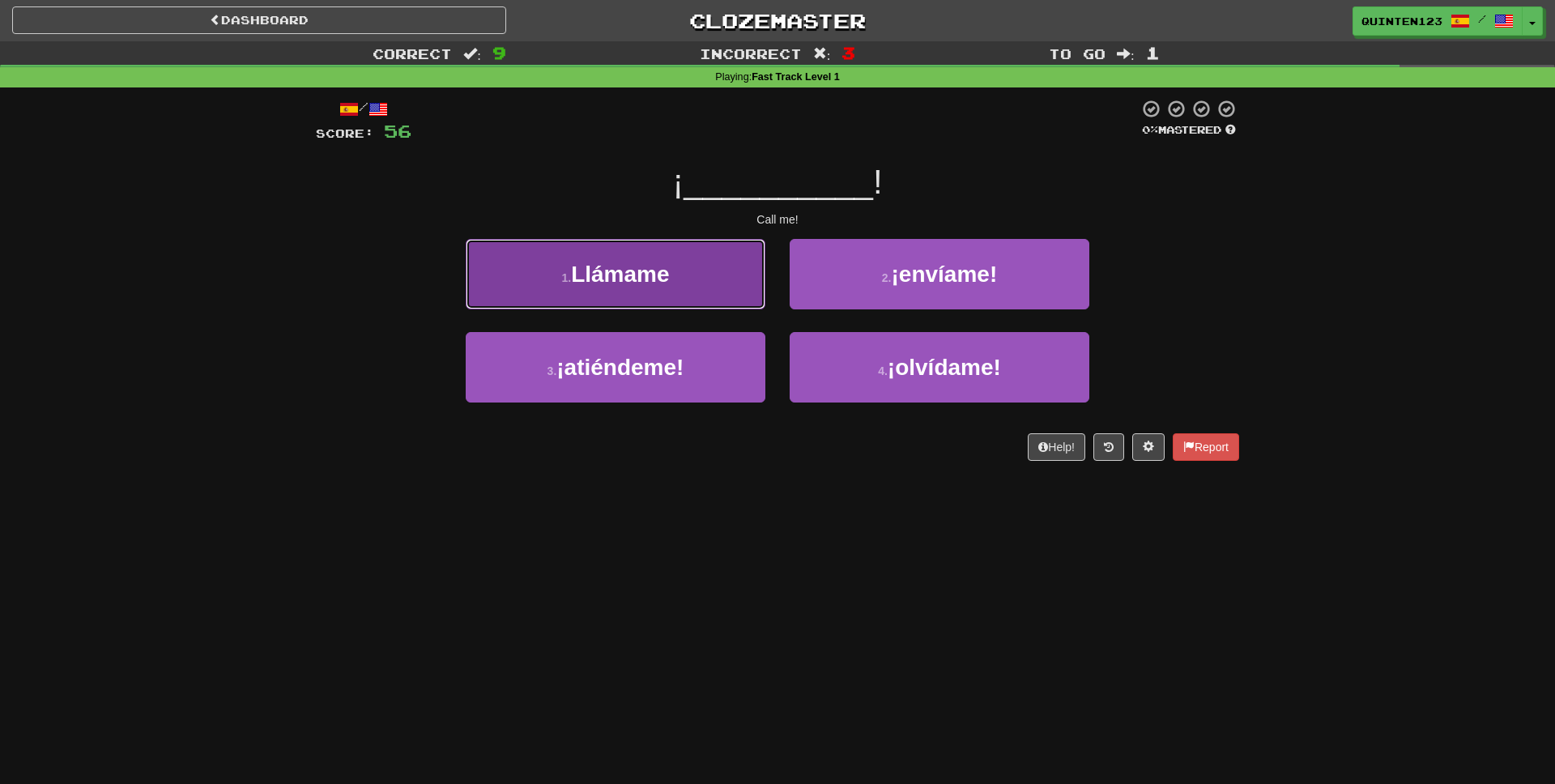
click at [681, 276] on button "1 . Llámame" at bounding box center [616, 274] width 299 height 70
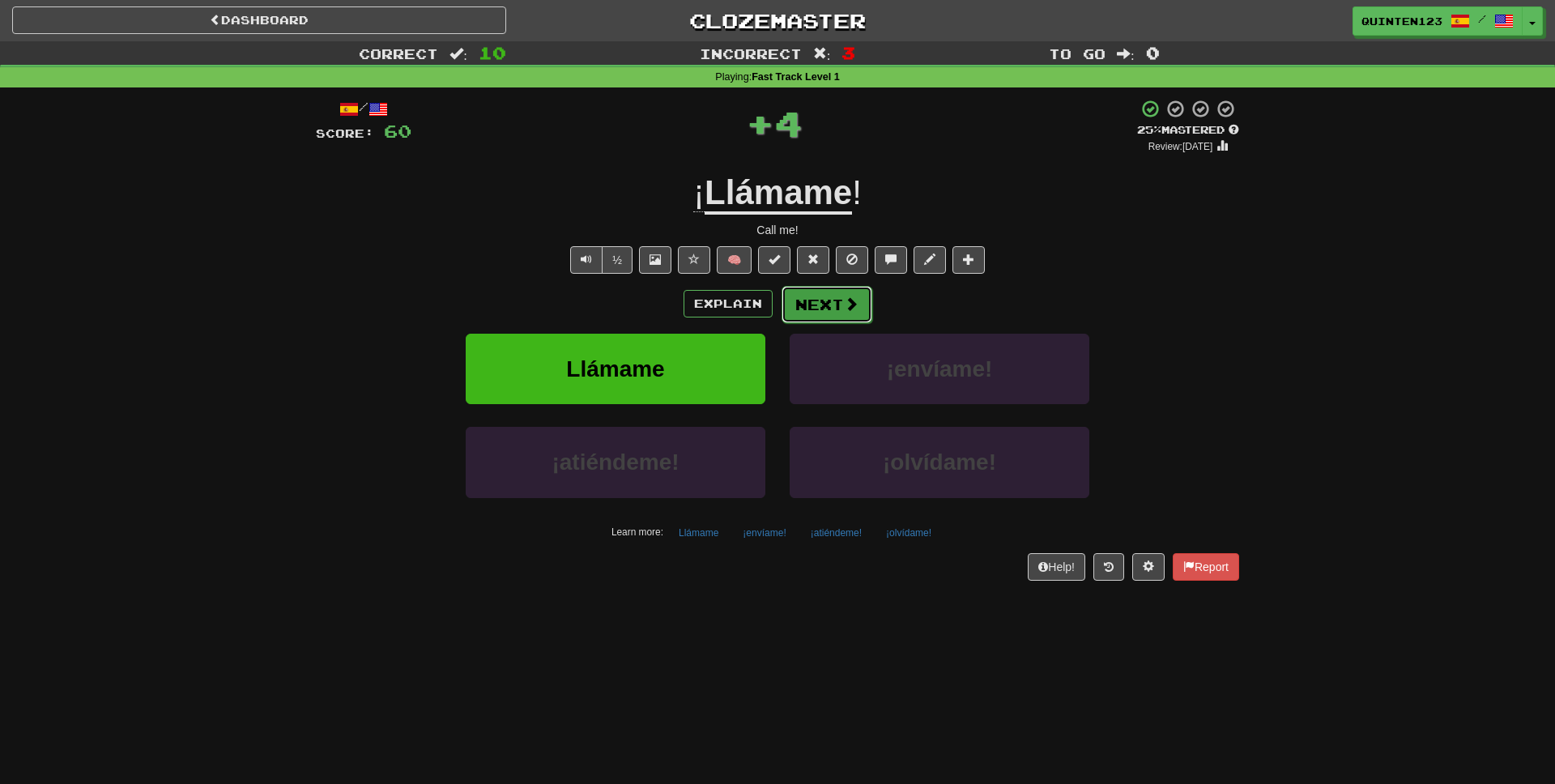
click at [854, 311] on span at bounding box center [851, 304] width 15 height 15
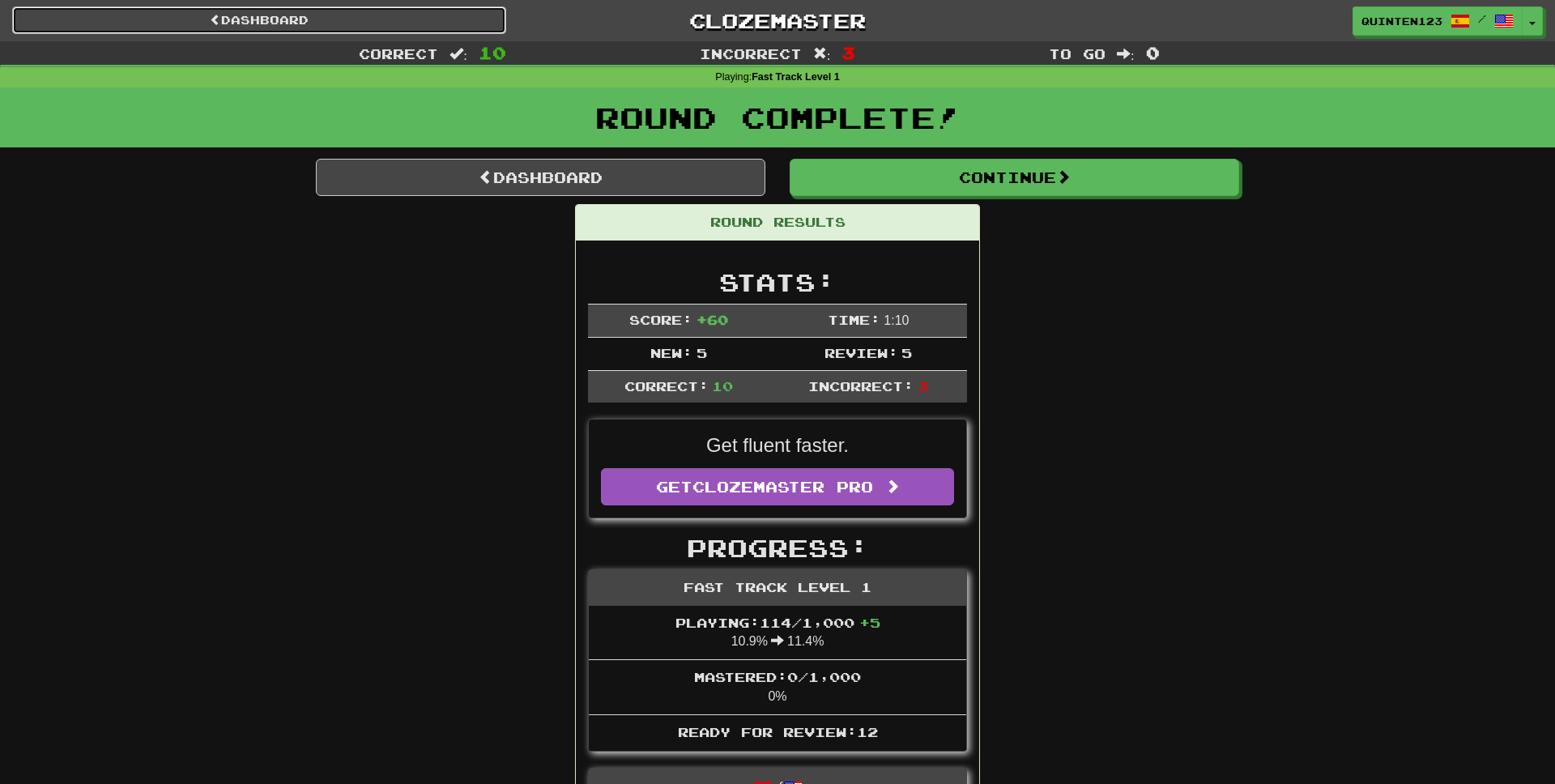
click at [352, 15] on link "Dashboard" at bounding box center [259, 20] width 494 height 28
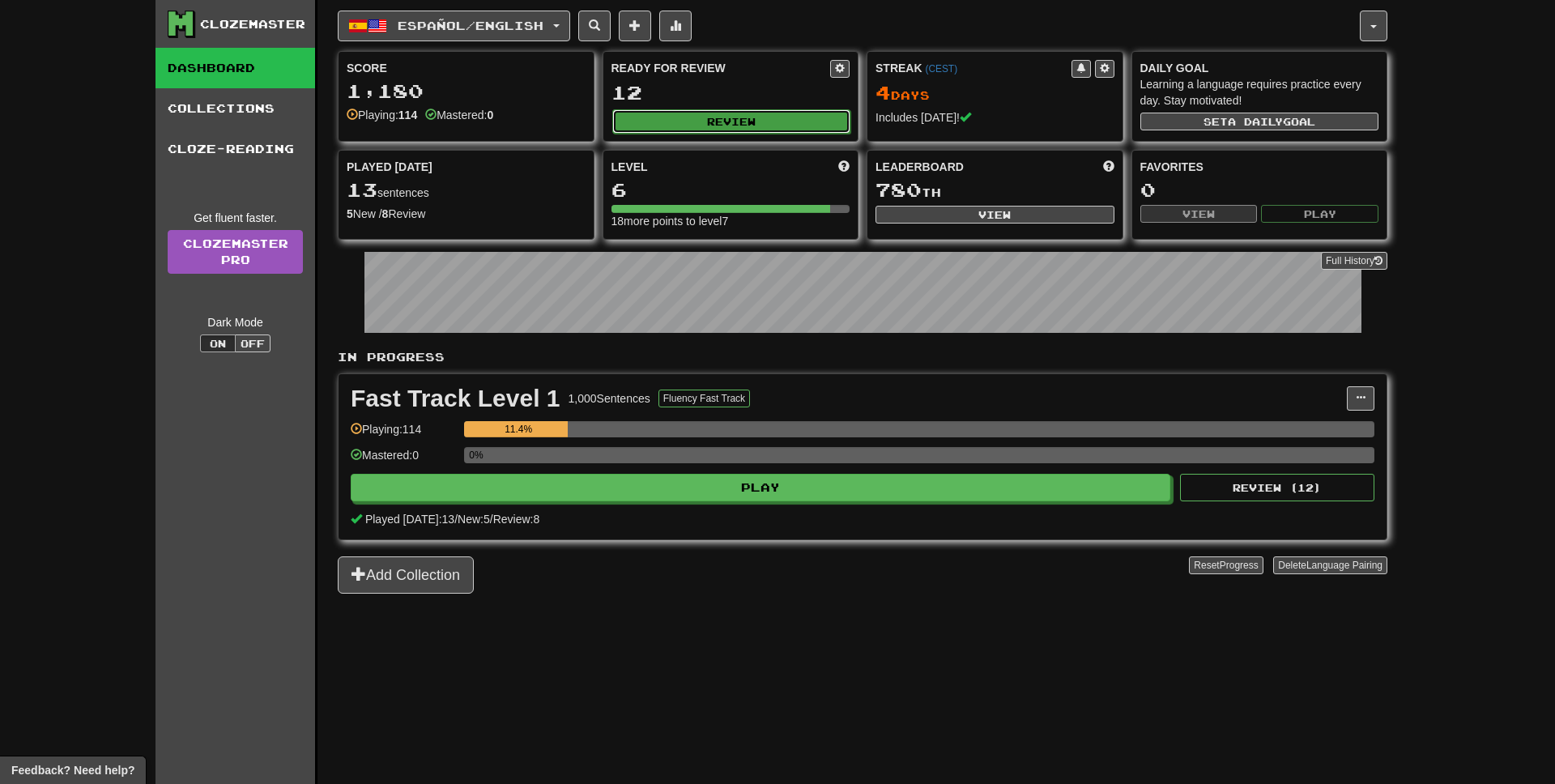
click at [704, 122] on button "Review" at bounding box center [732, 122] width 239 height 25
select select "**"
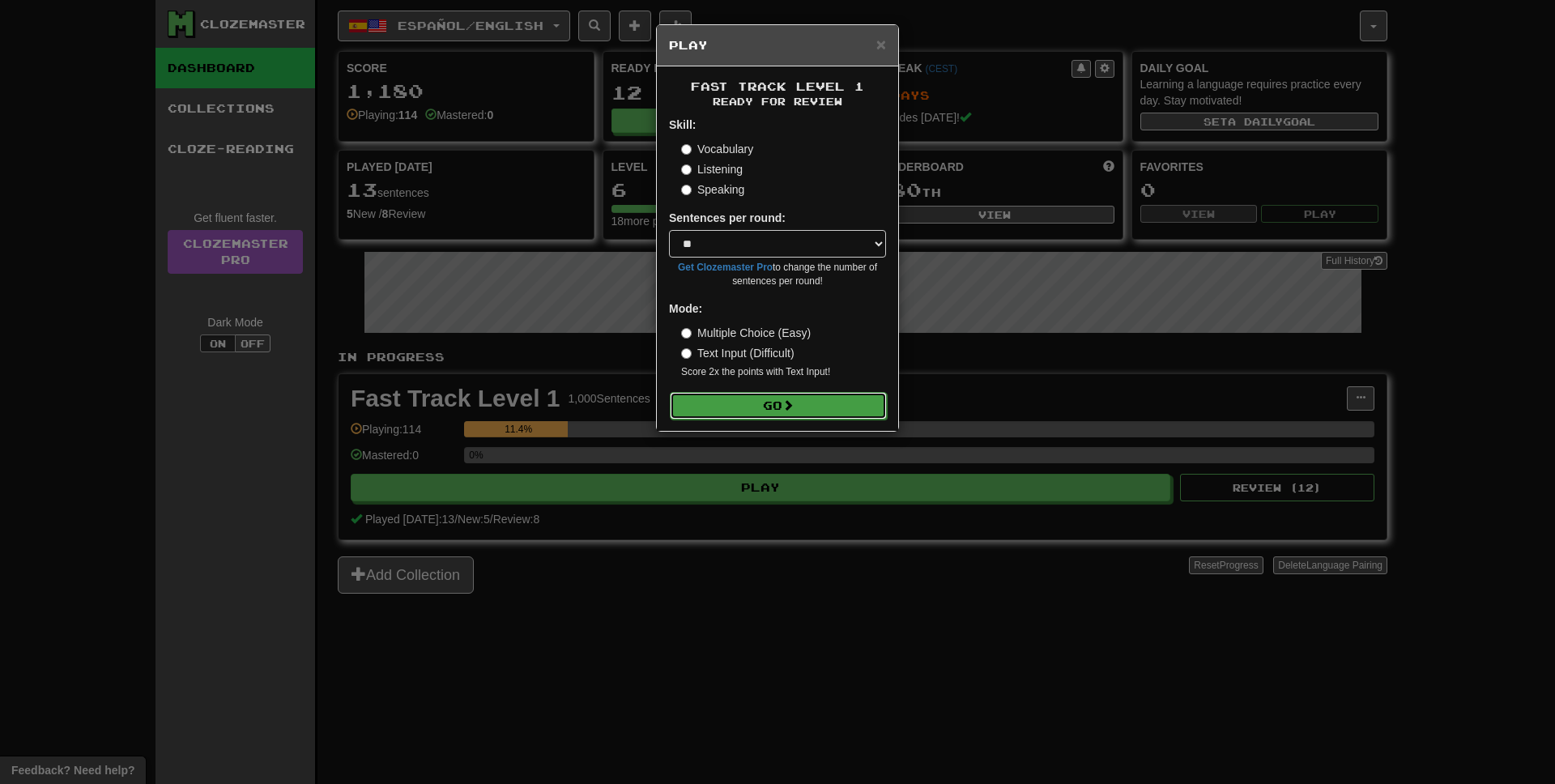
click at [787, 410] on span at bounding box center [788, 405] width 11 height 11
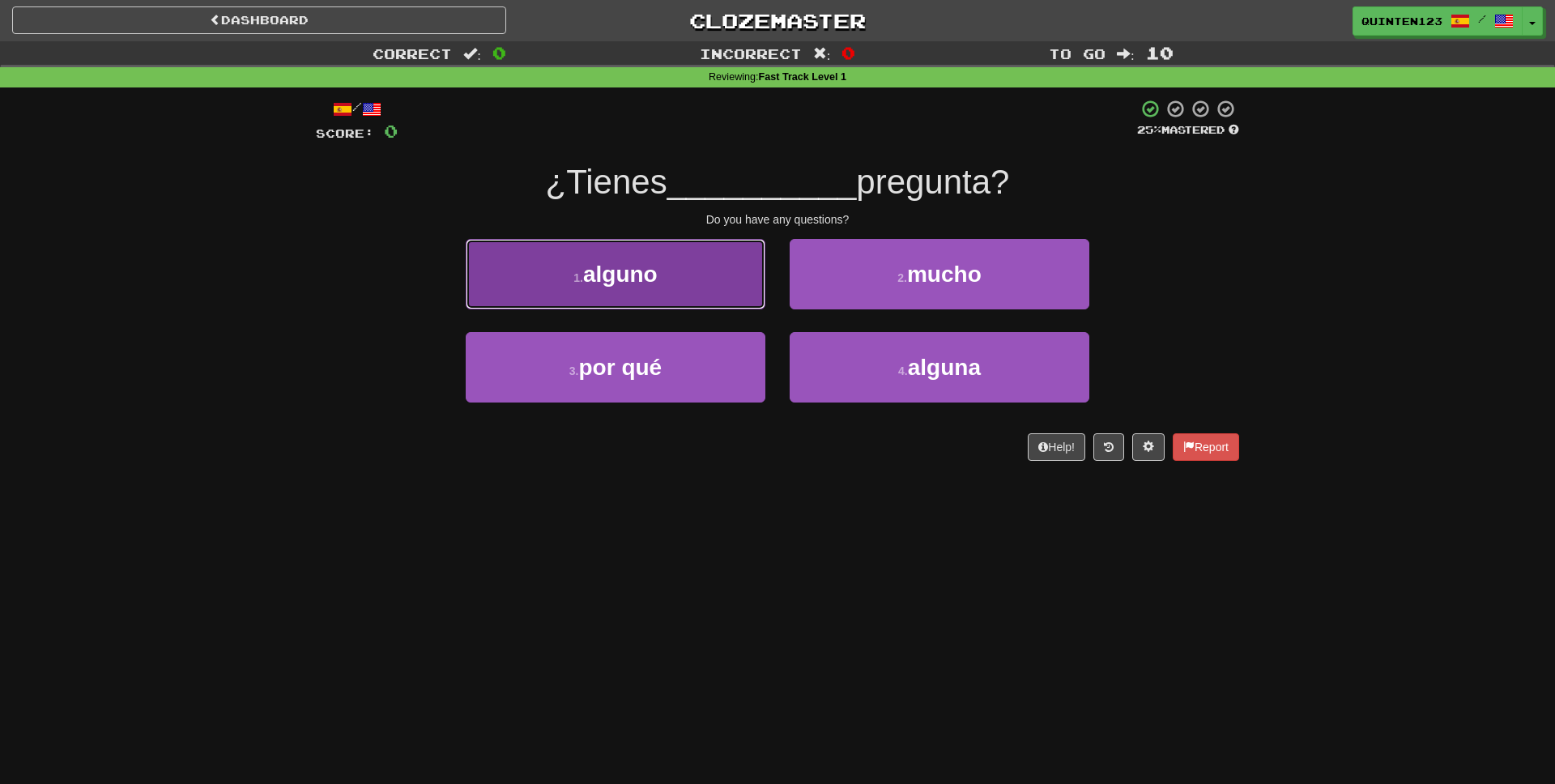
click at [688, 289] on button "1 . alguno" at bounding box center [616, 274] width 299 height 70
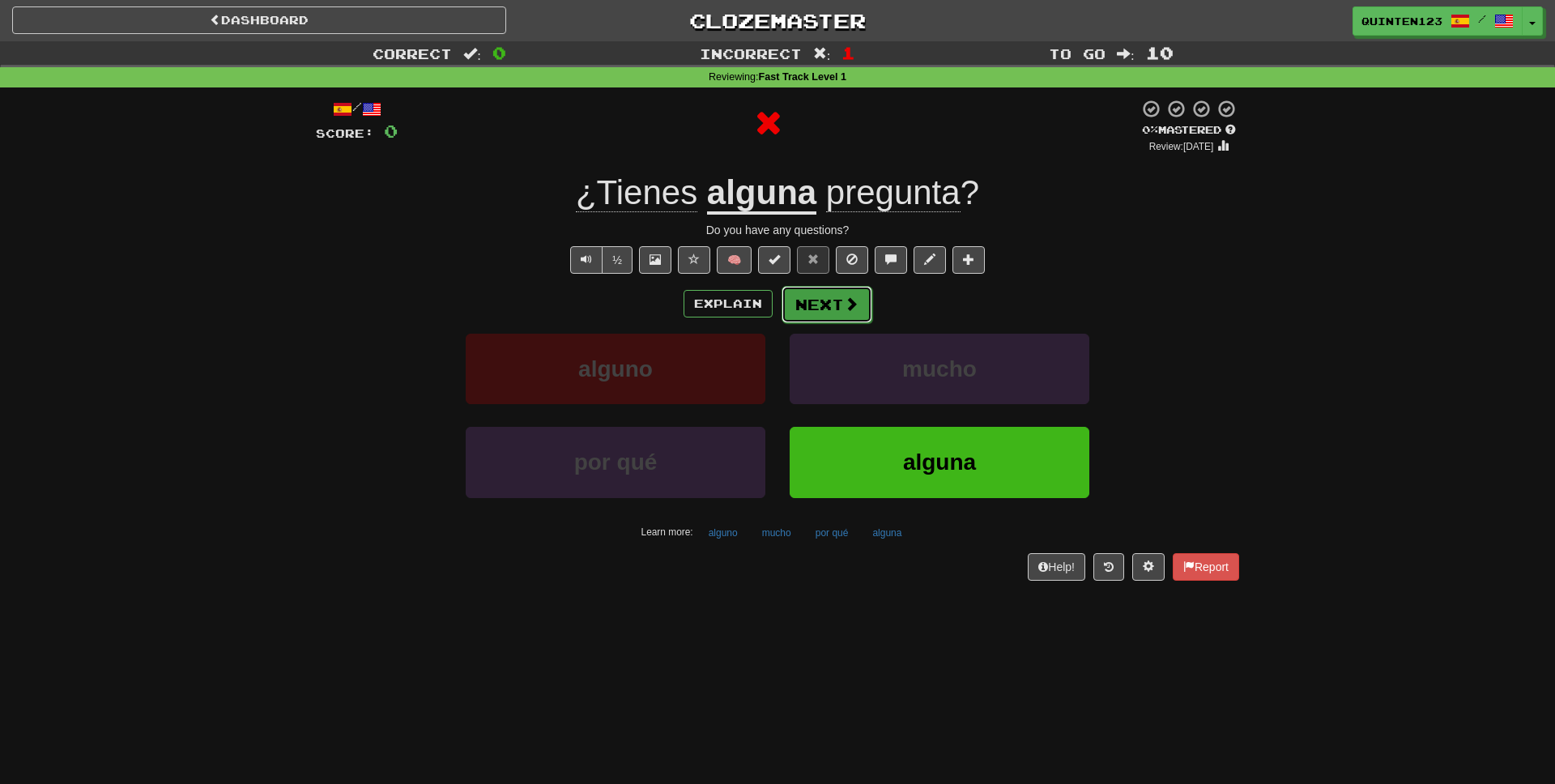
click at [827, 305] on button "Next" at bounding box center [827, 305] width 91 height 38
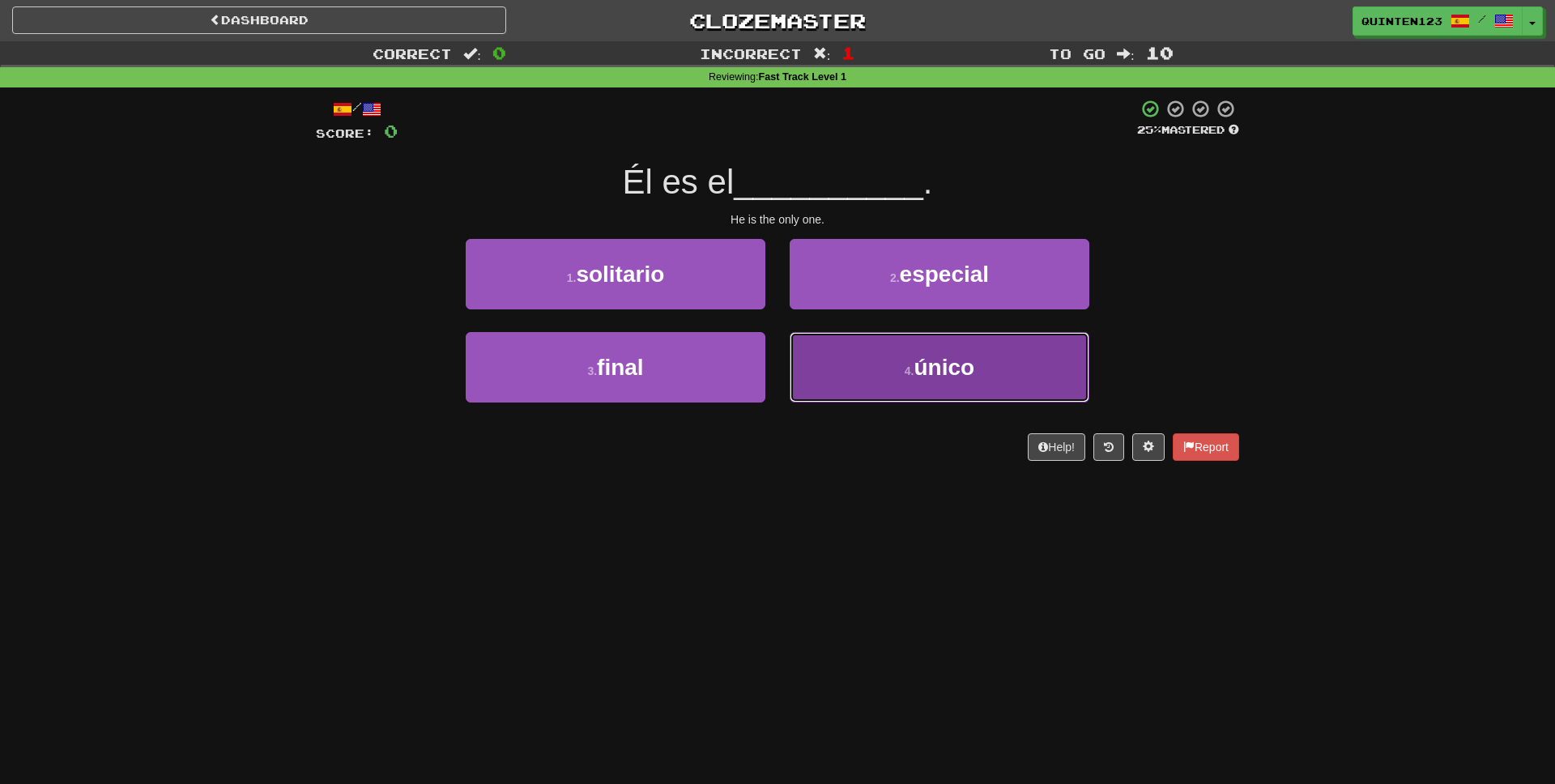
click at [1006, 396] on button "4 . único" at bounding box center [939, 367] width 299 height 70
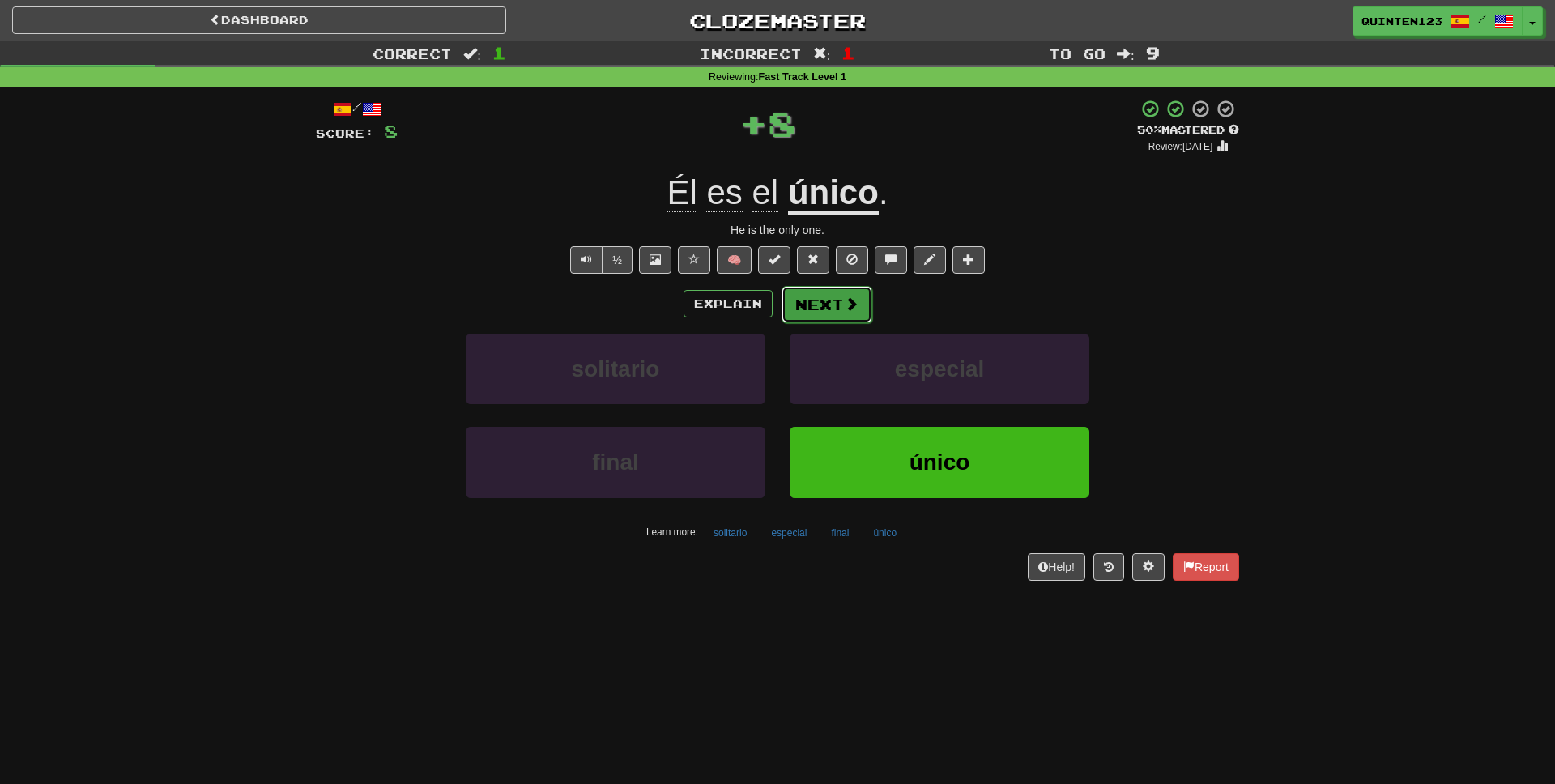
click at [826, 311] on button "Next" at bounding box center [827, 305] width 91 height 38
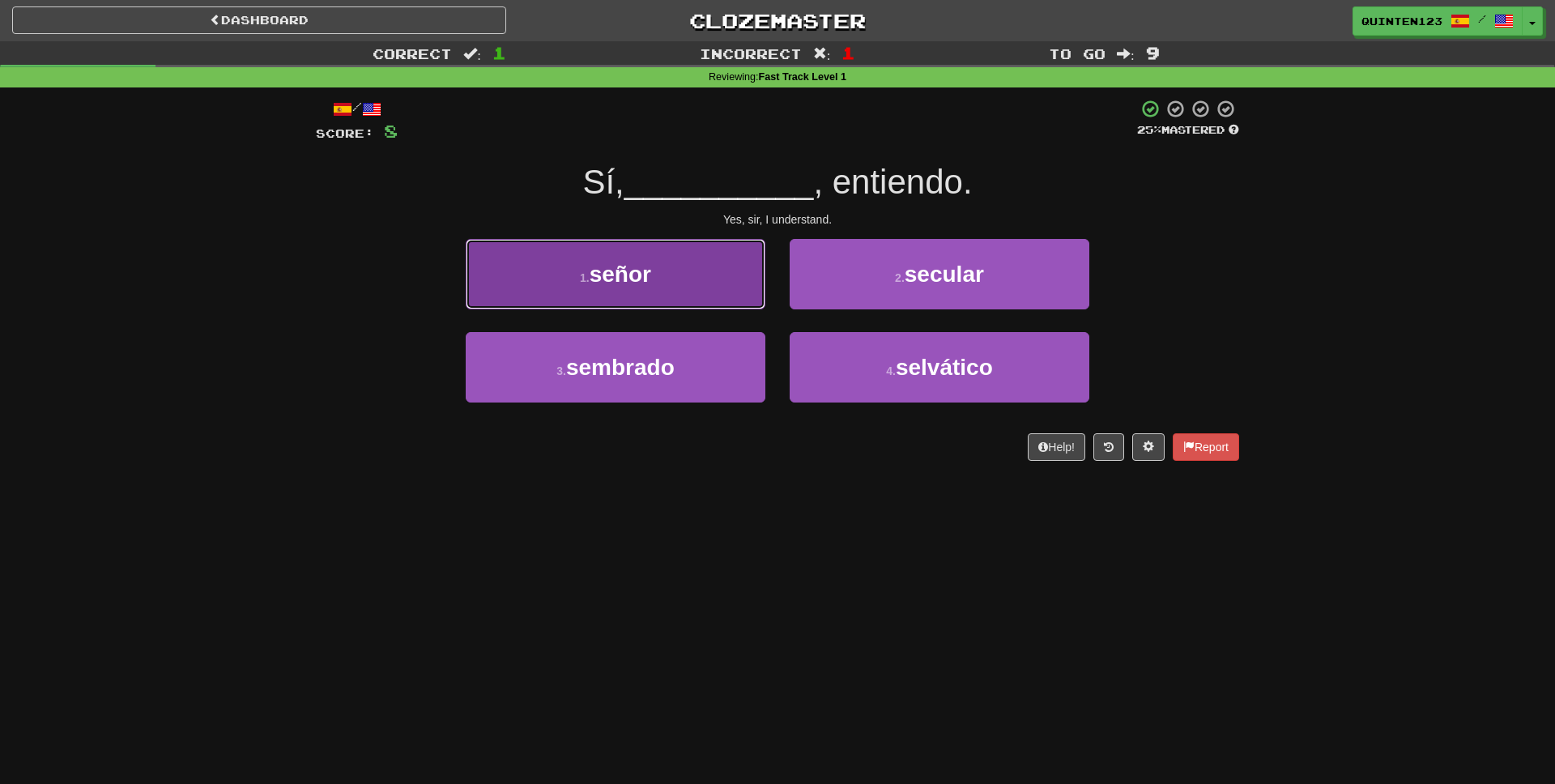
click at [721, 296] on button "1 . señor" at bounding box center [616, 274] width 299 height 70
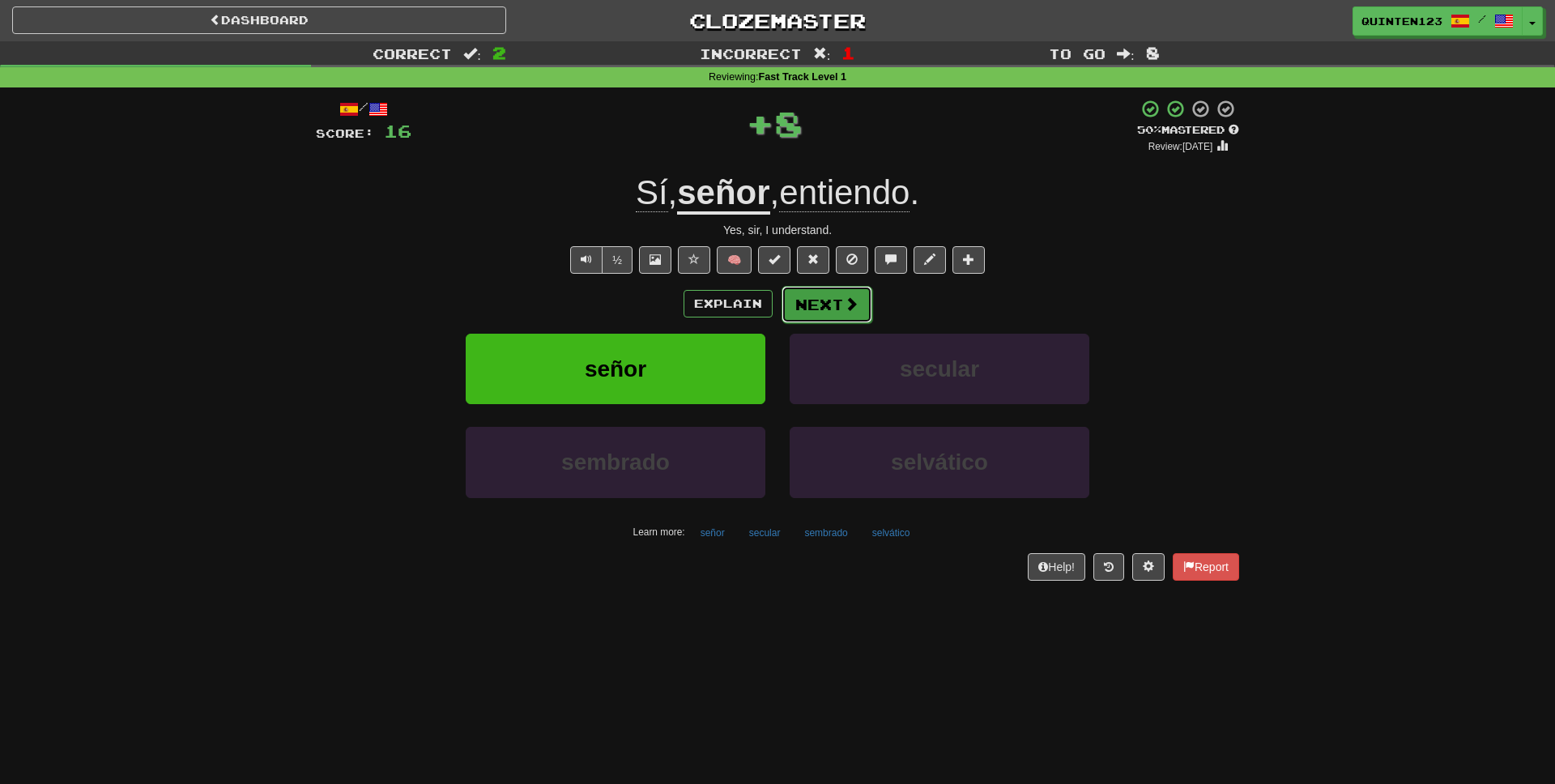
click at [844, 299] on span at bounding box center [851, 304] width 15 height 15
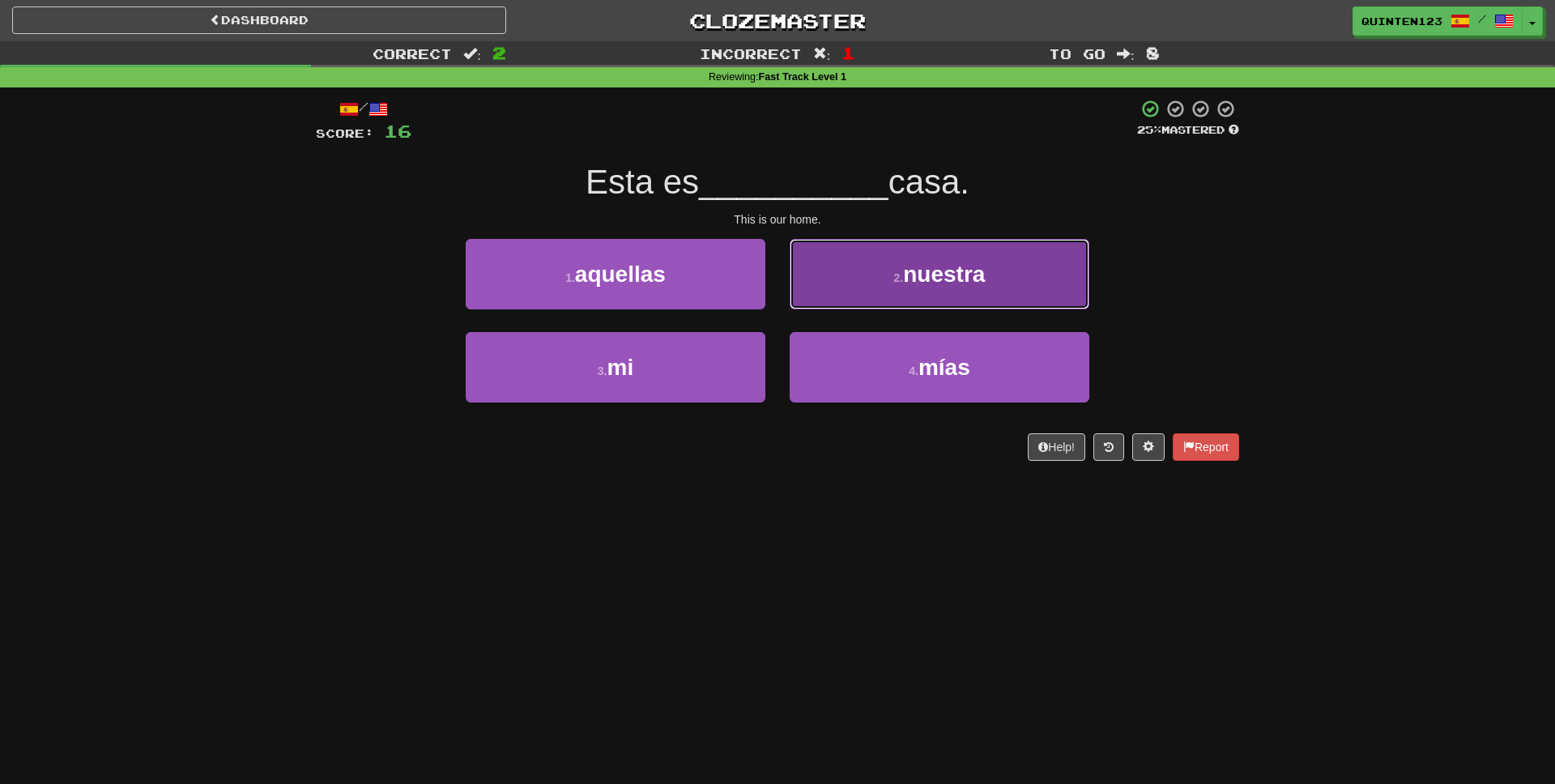
click at [995, 296] on button "2 . nuestra" at bounding box center [939, 274] width 299 height 70
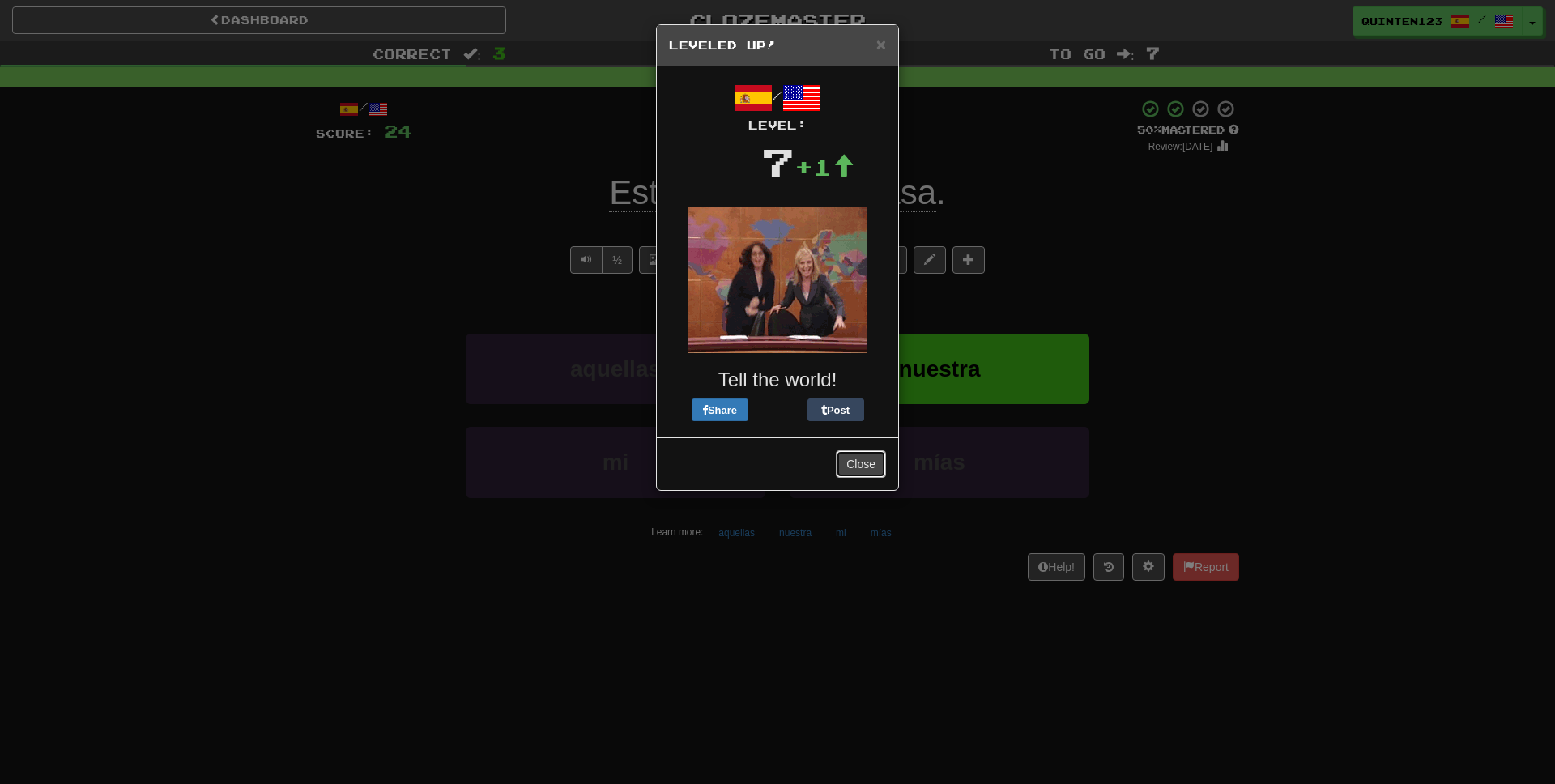
click at [845, 456] on button "Close" at bounding box center [860, 464] width 50 height 28
